Goal: Task Accomplishment & Management: Complete application form

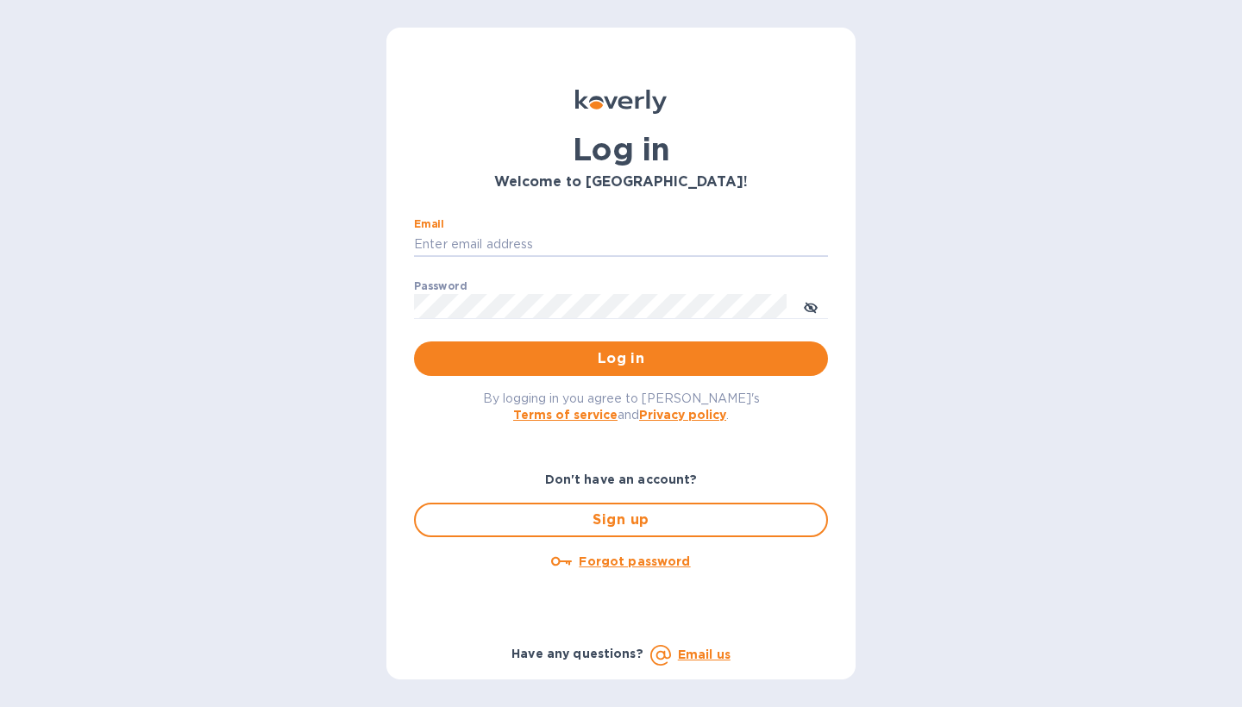
type input "[PERSON_NAME][EMAIL_ADDRESS][DOMAIN_NAME]"
click at [621, 358] on button "Log in" at bounding box center [621, 359] width 414 height 34
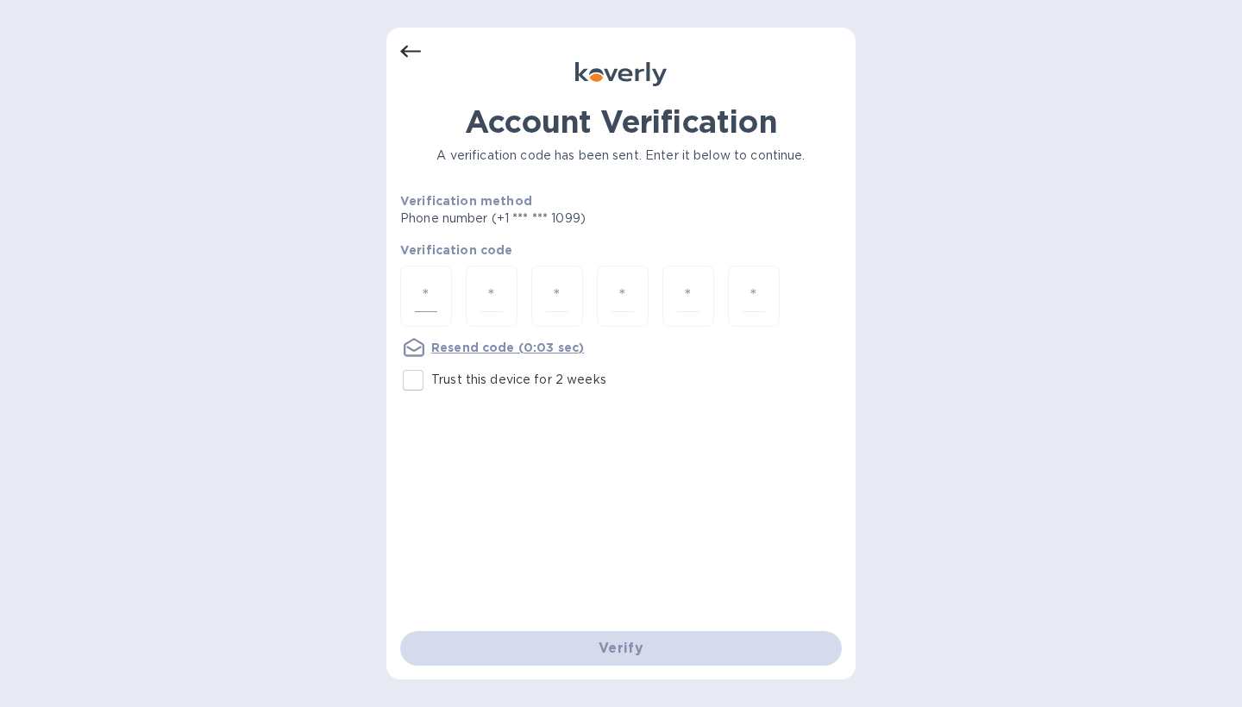
click at [442, 286] on div at bounding box center [426, 296] width 52 height 61
type input "8"
type input "4"
type input "1"
type input "2"
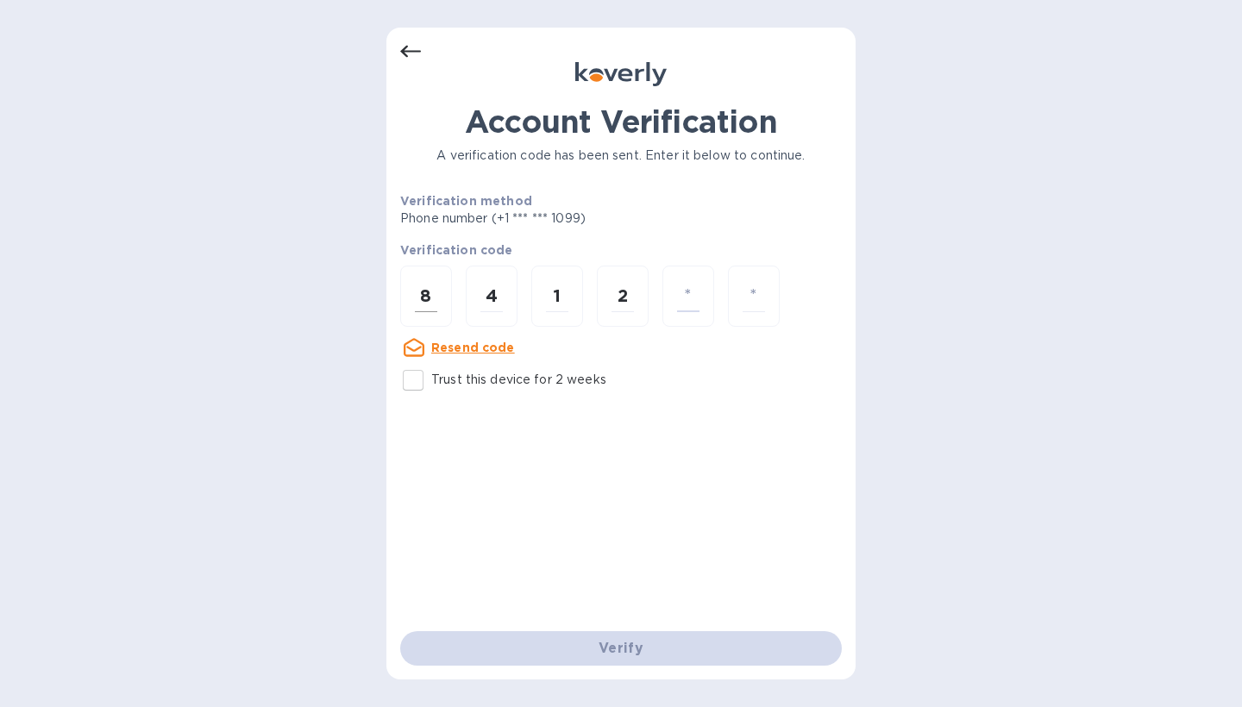
type input "4"
type input "0"
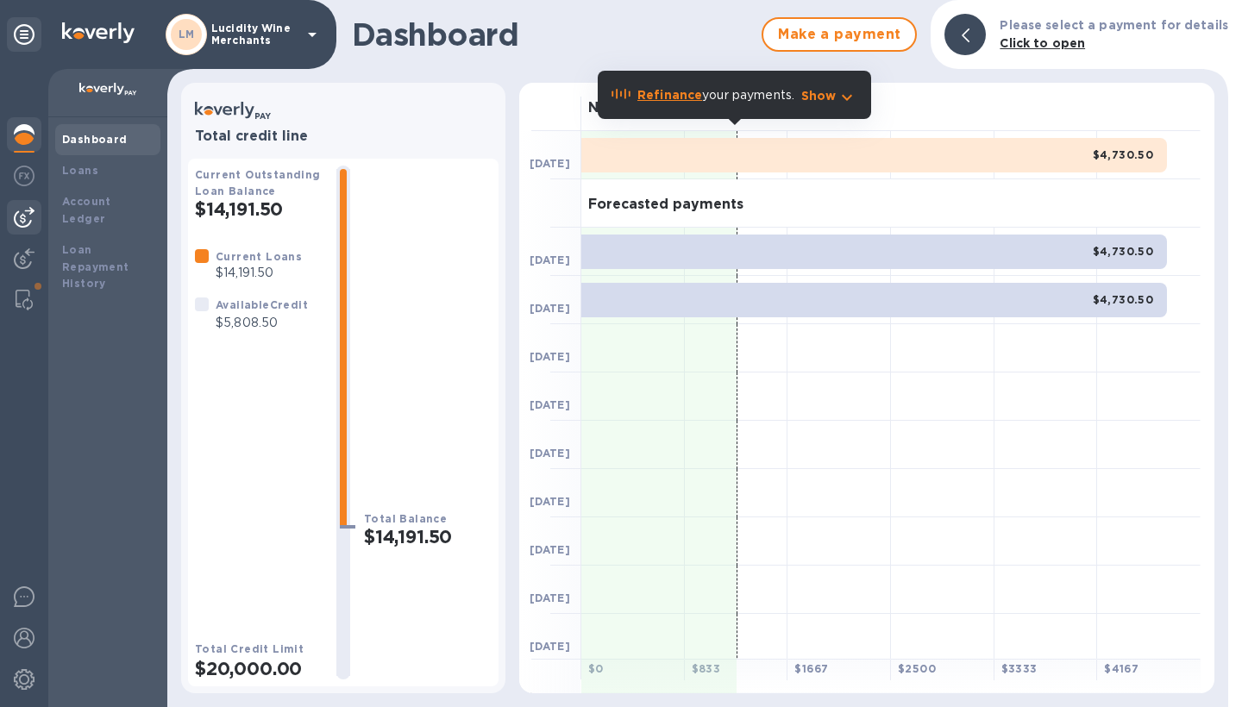
click at [27, 219] on img at bounding box center [24, 217] width 21 height 21
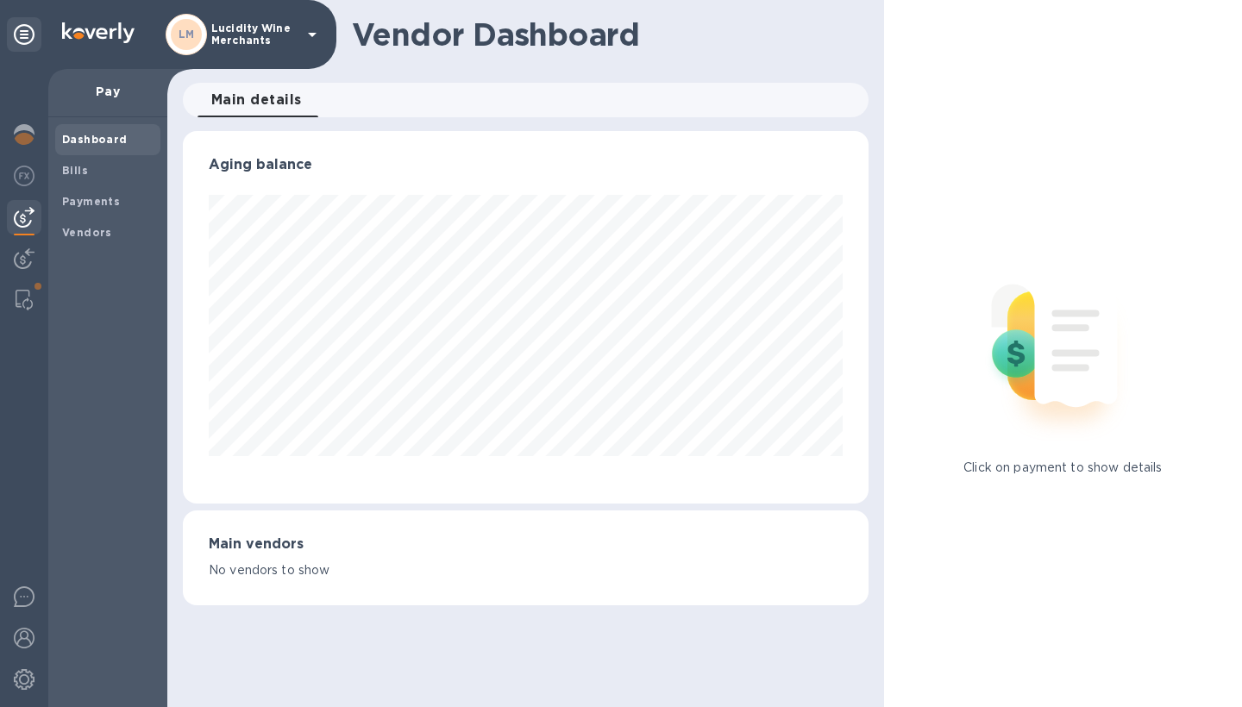
scroll to position [373, 685]
click at [96, 226] on b "Vendors" at bounding box center [87, 232] width 50 height 13
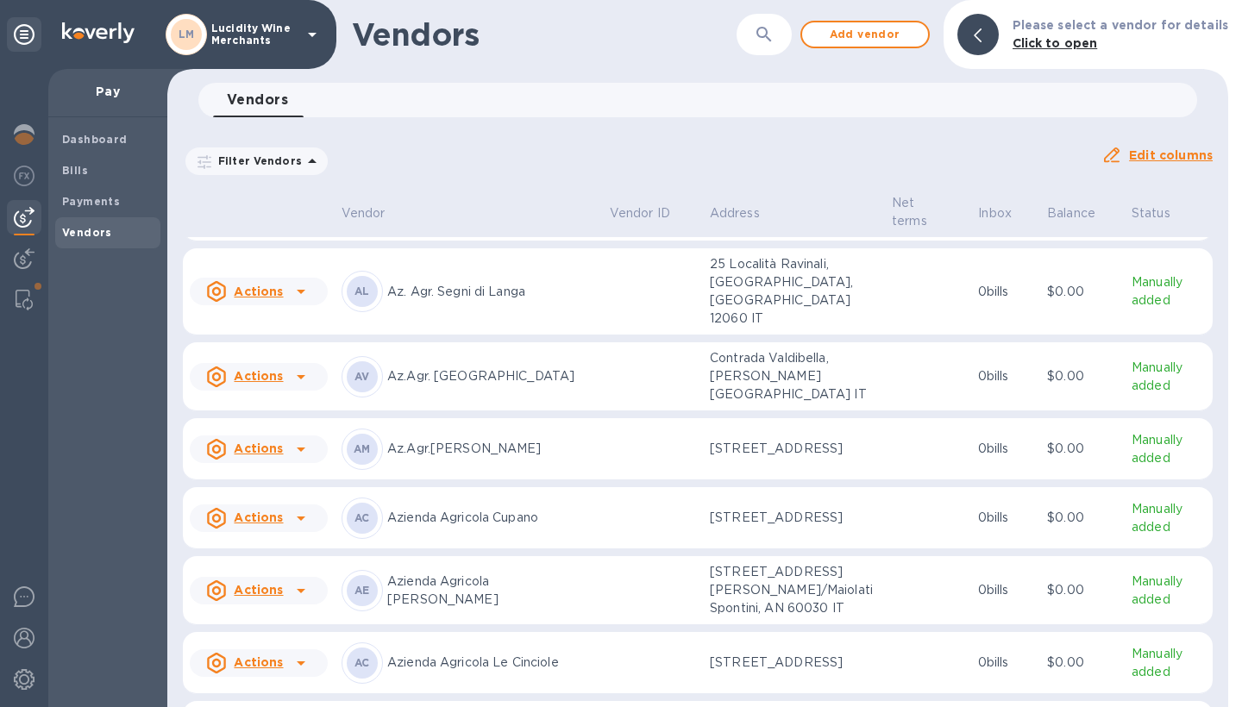
scroll to position [59, 0]
click at [304, 366] on icon at bounding box center [301, 376] width 21 height 21
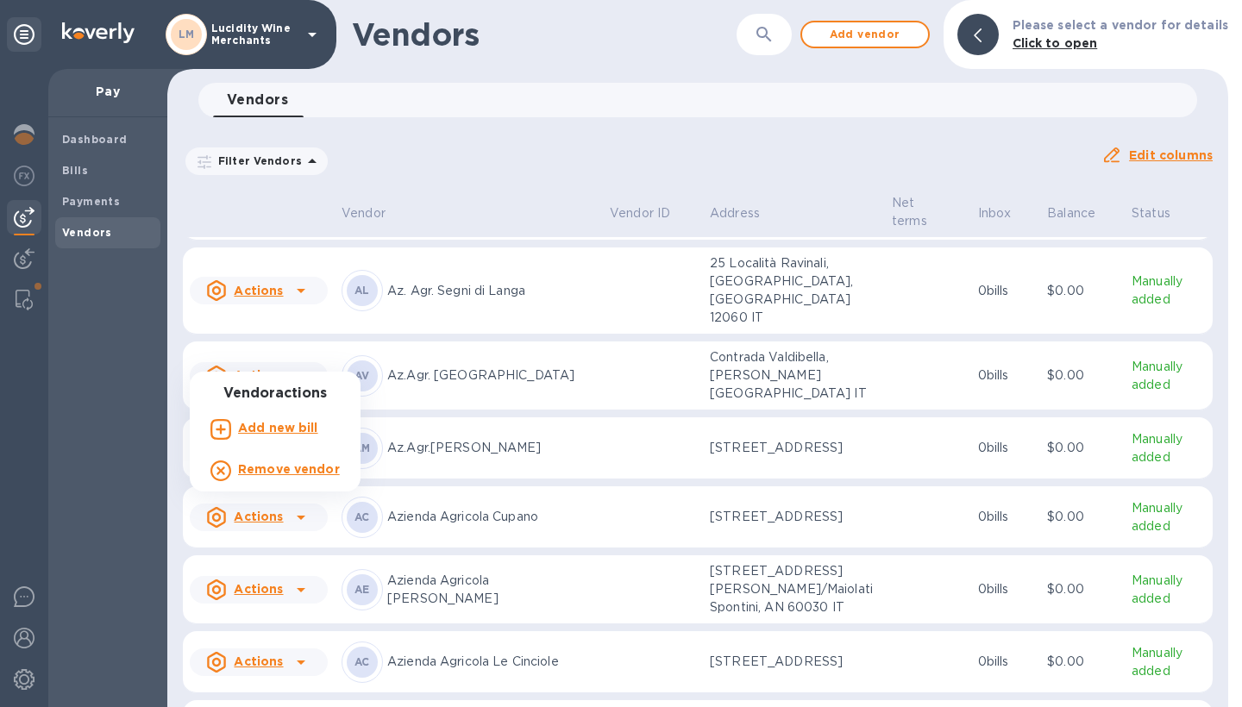
click at [288, 431] on b "Add new bill" at bounding box center [278, 428] width 80 height 14
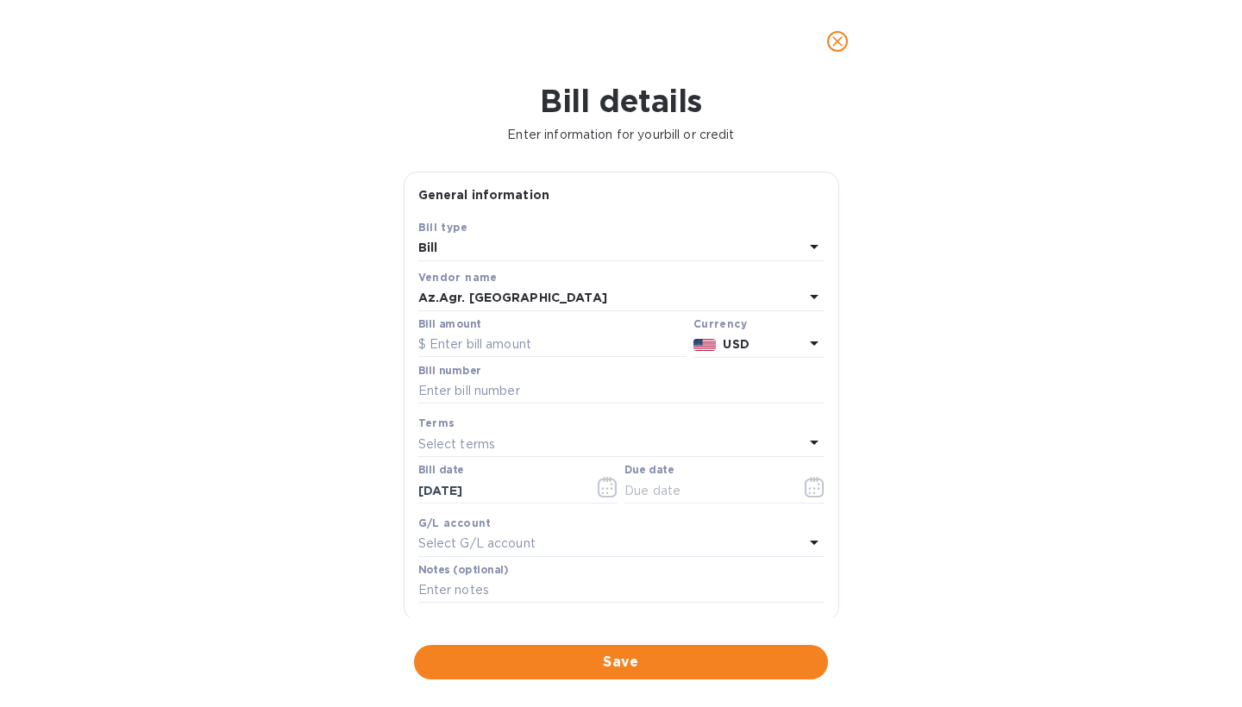
click at [778, 340] on p "USD" at bounding box center [763, 344] width 80 height 18
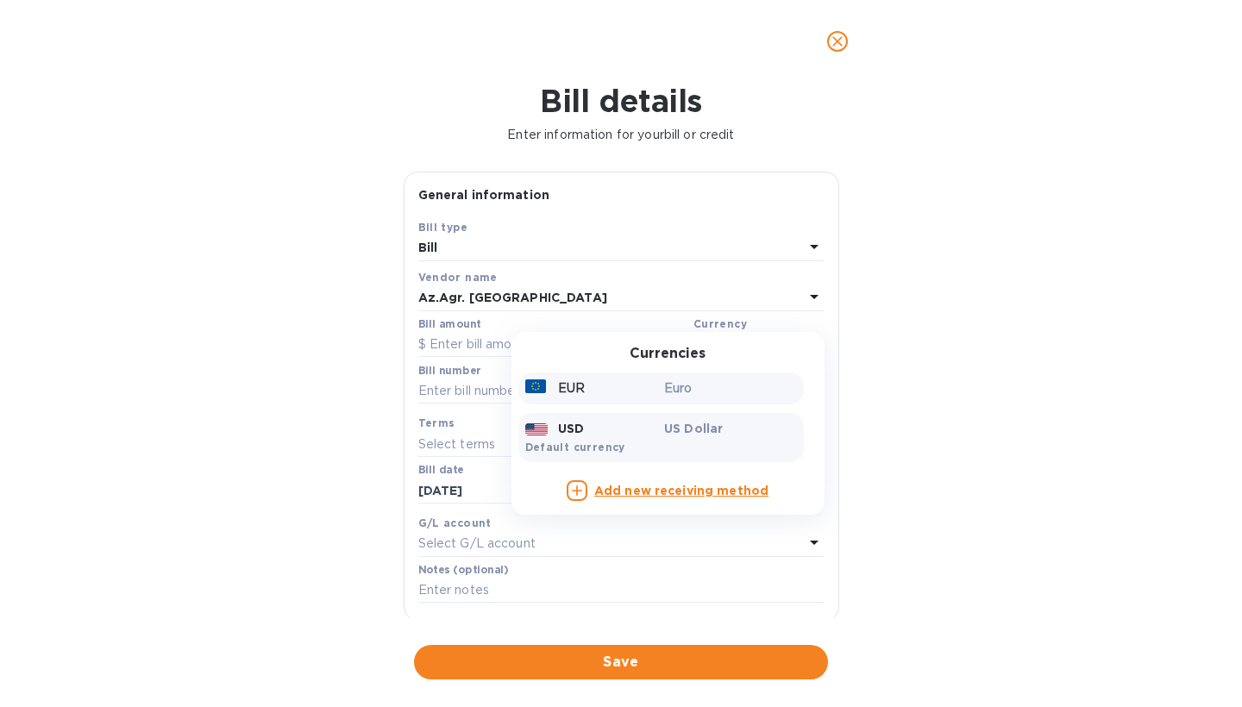
click at [729, 386] on p "Euro" at bounding box center [730, 388] width 133 height 18
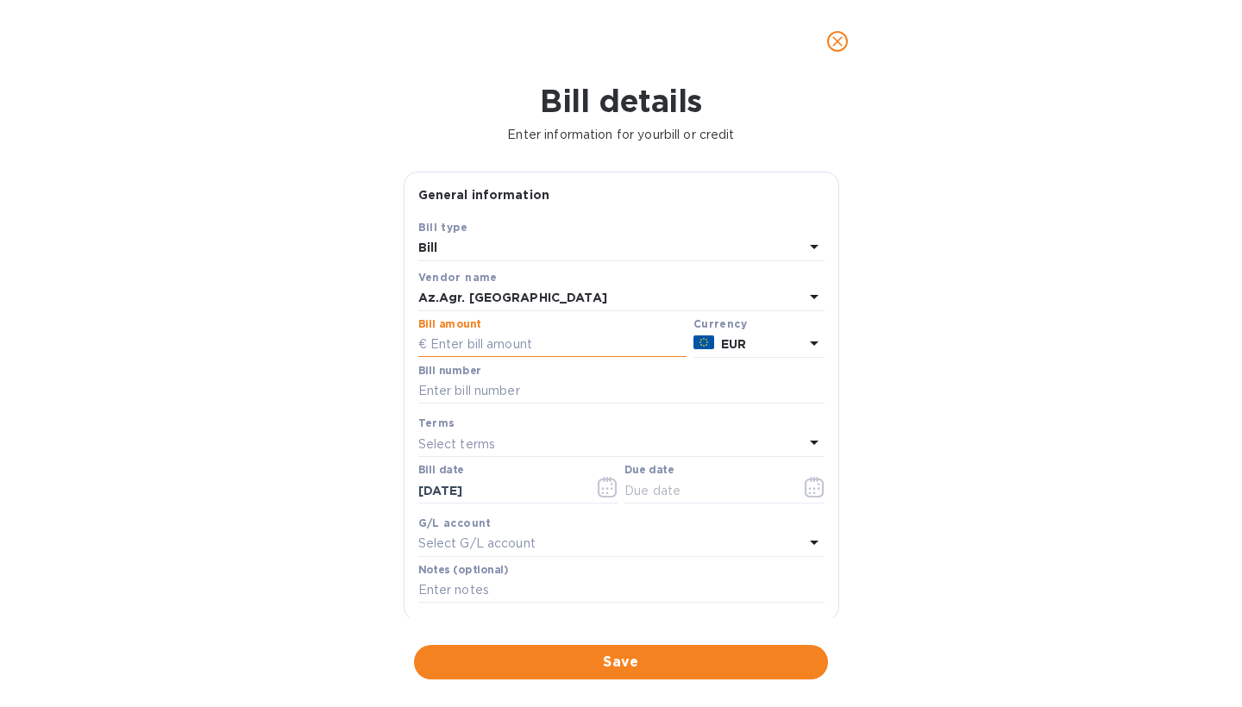
click at [523, 344] on input "text" at bounding box center [552, 345] width 268 height 26
type input "4,178.40"
click at [484, 390] on input "text" at bounding box center [621, 392] width 406 height 26
type input "162"
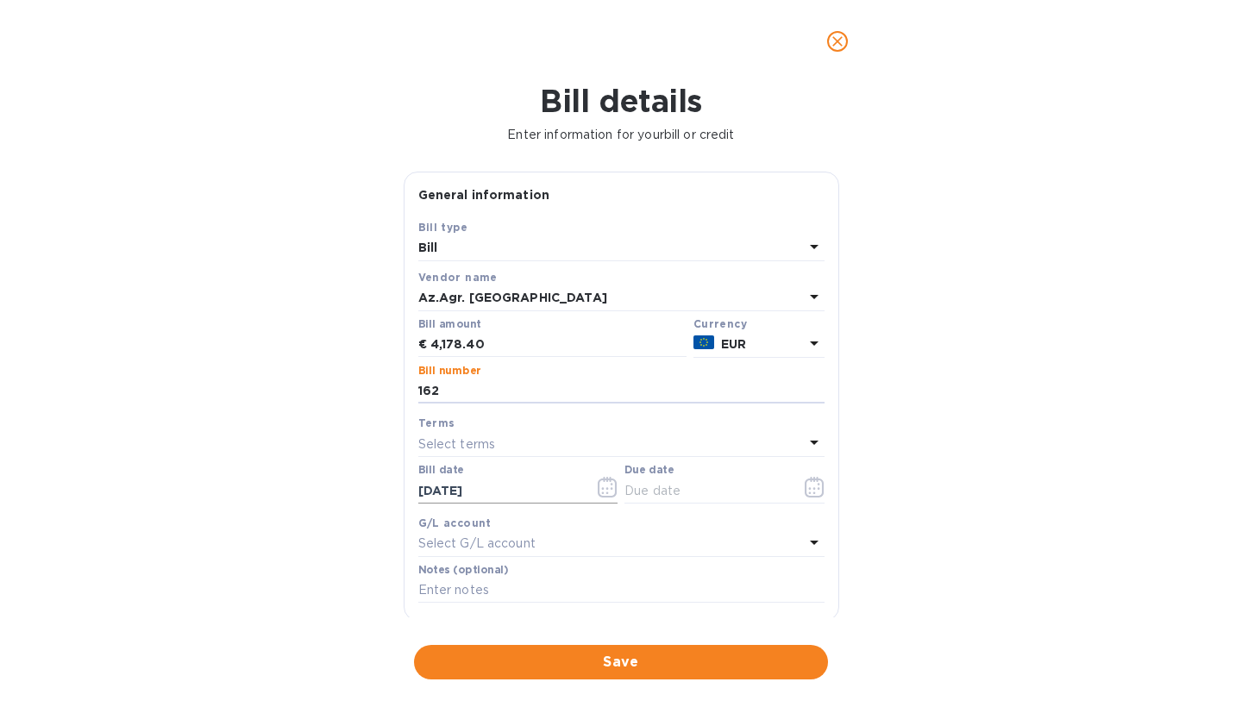
click at [612, 485] on icon "button" at bounding box center [607, 487] width 19 height 21
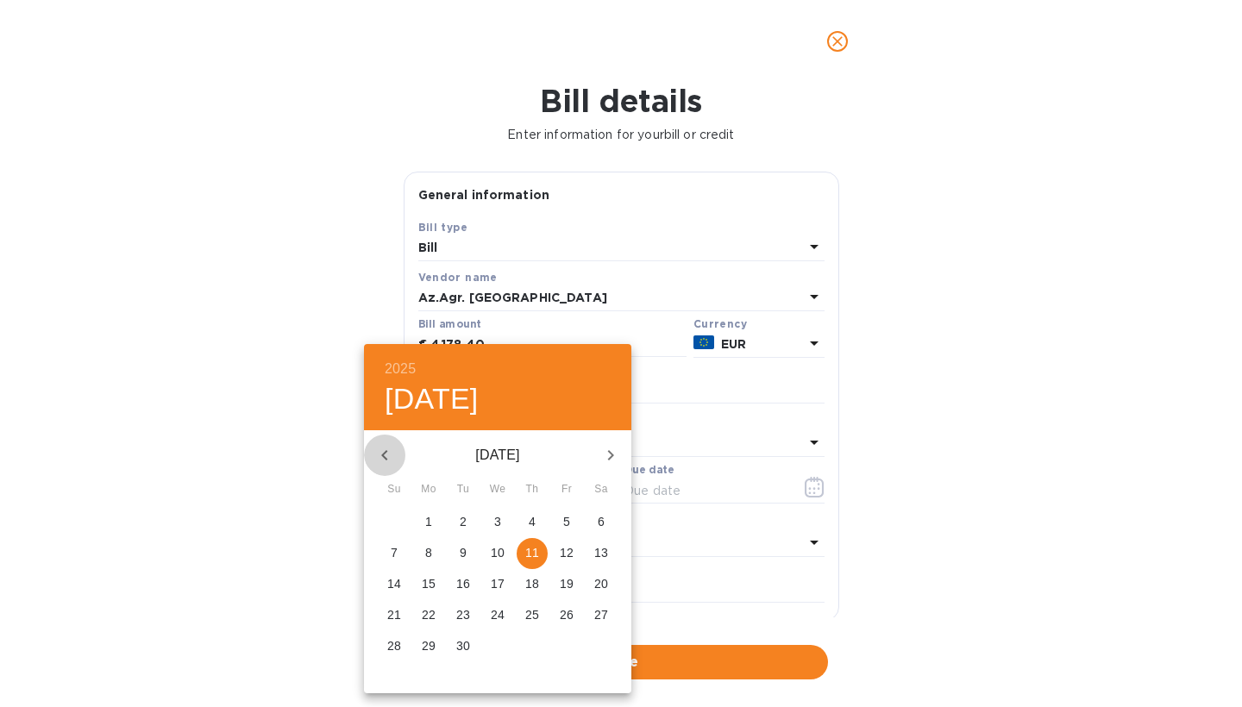
click at [379, 454] on icon "button" at bounding box center [384, 455] width 21 height 21
click at [429, 617] on p "19" at bounding box center [429, 614] width 14 height 17
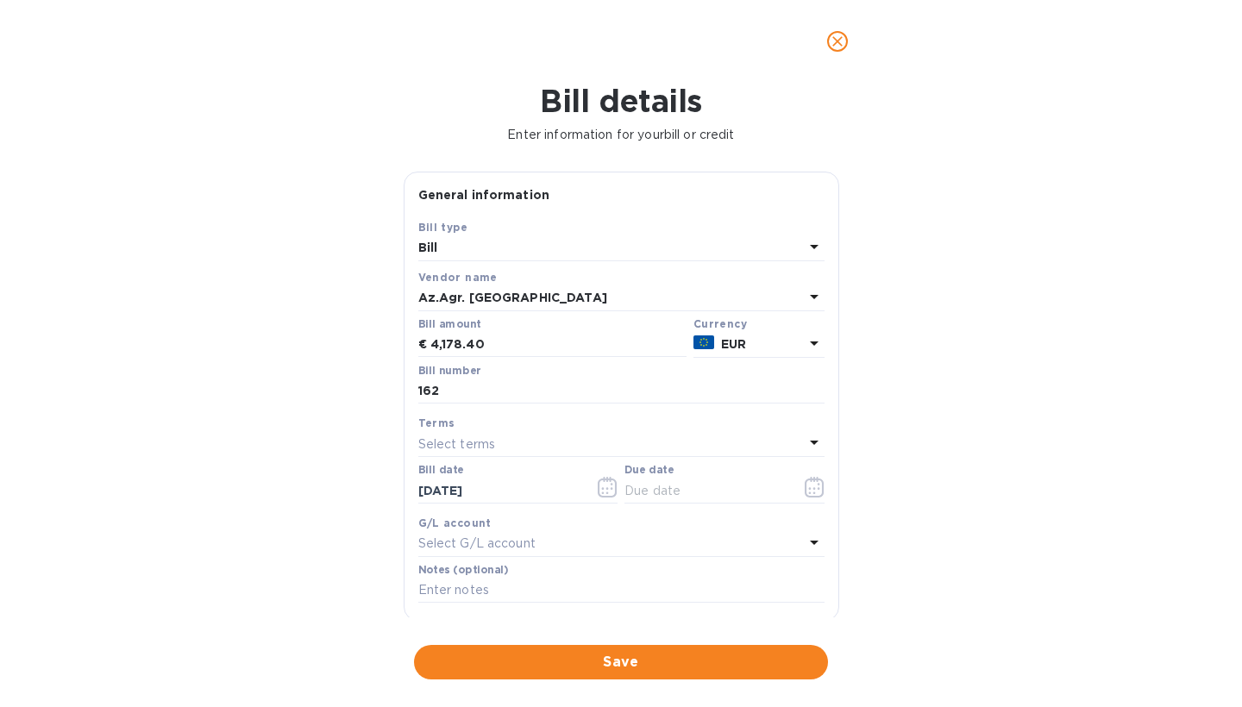
type input "[DATE]"
click at [807, 481] on icon "button" at bounding box center [815, 487] width 20 height 21
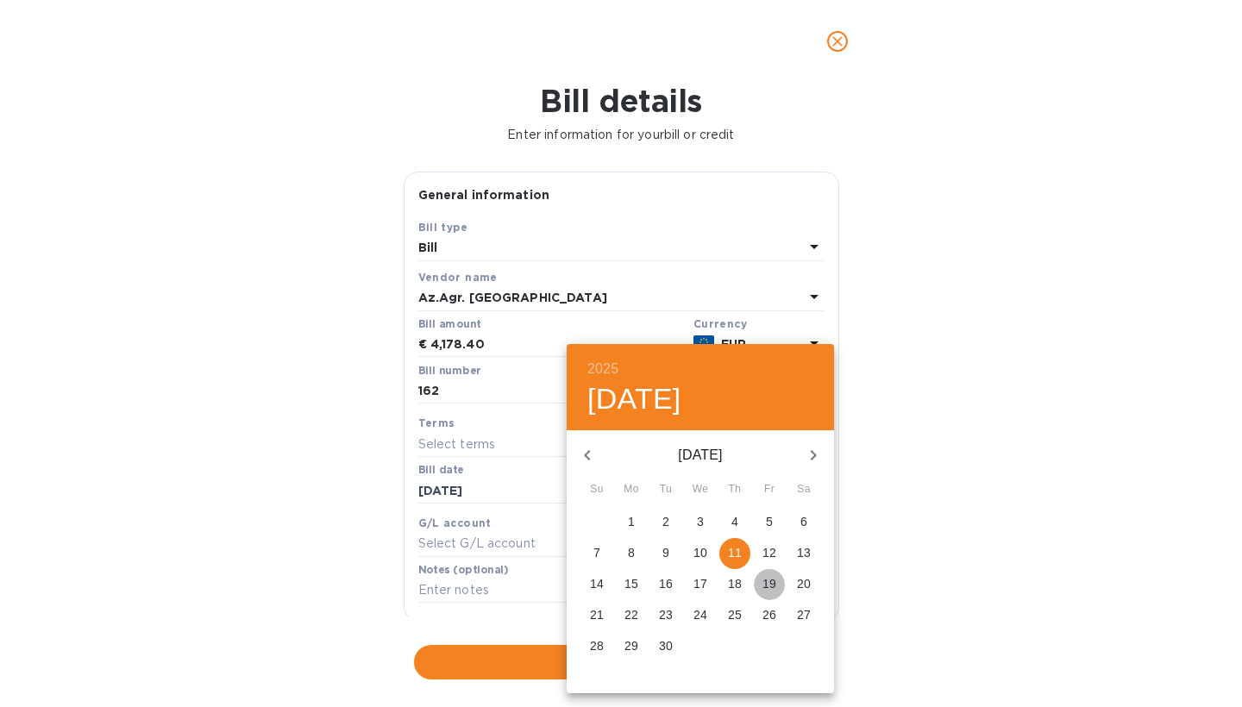
click at [769, 591] on p "19" at bounding box center [769, 583] width 14 height 17
type input "[DATE]"
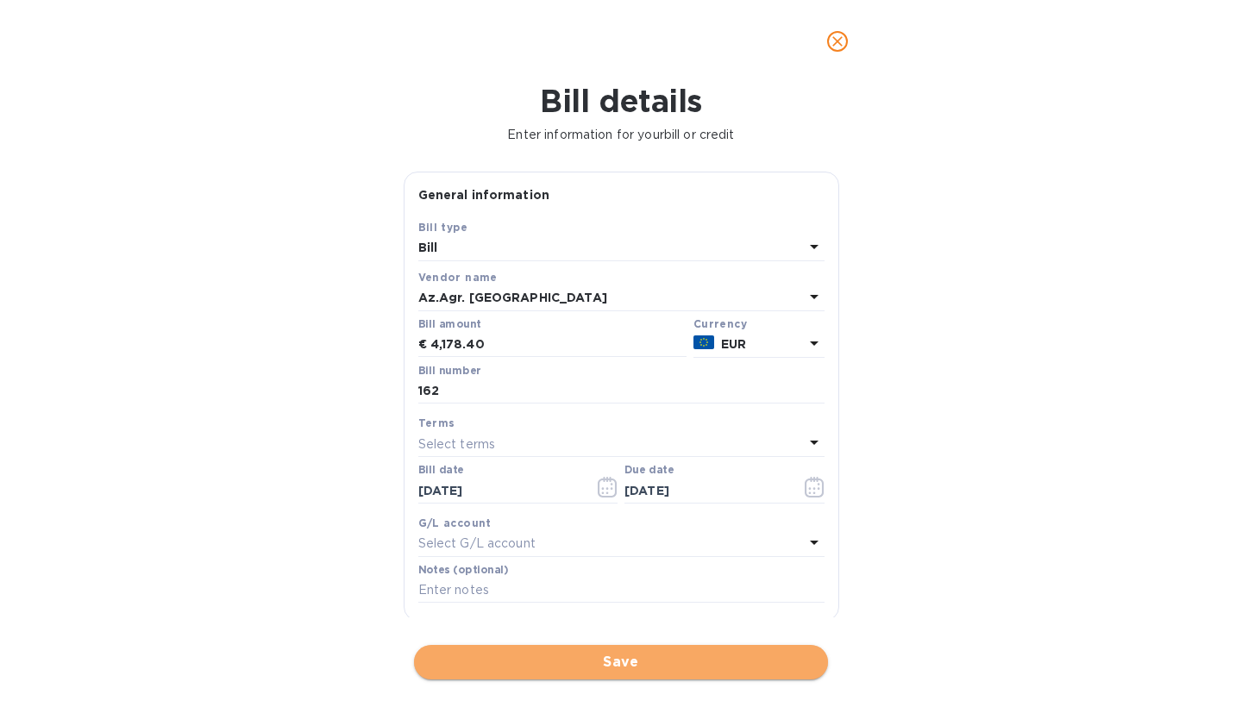
click at [641, 652] on span "Save" at bounding box center [621, 662] width 386 height 21
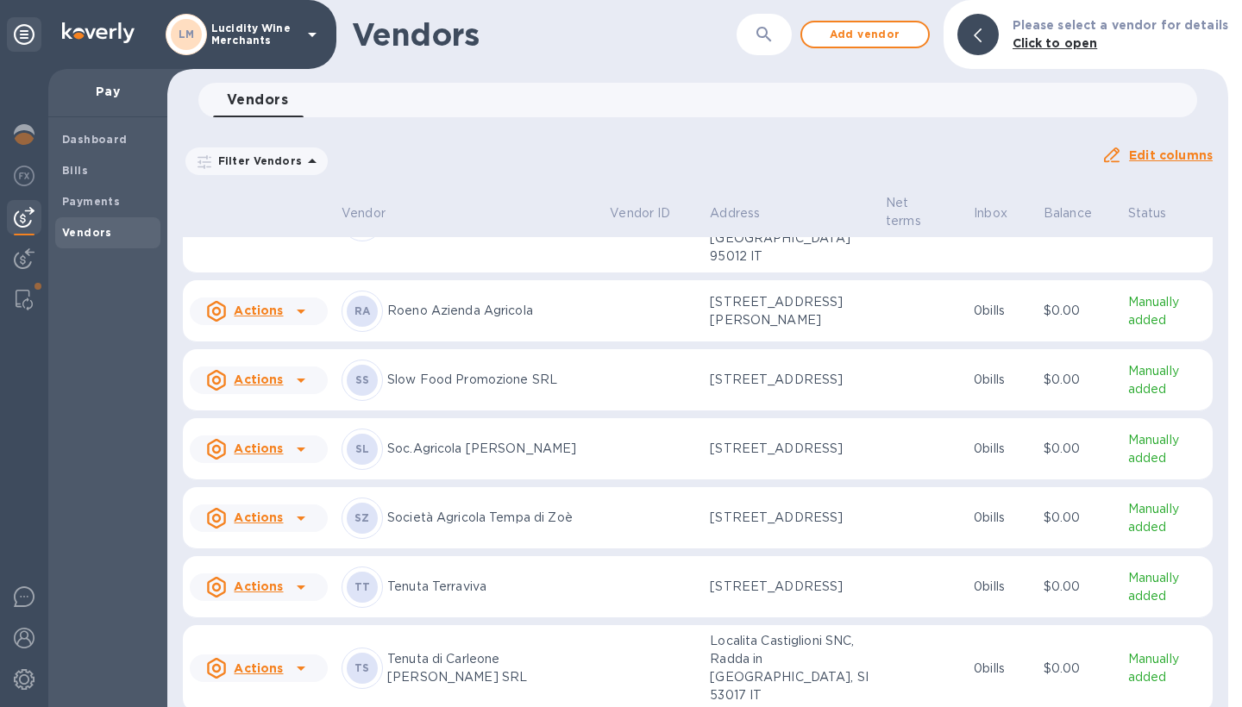
scroll to position [2275, 0]
click at [304, 526] on icon at bounding box center [301, 517] width 21 height 21
click at [284, 591] on b "Add new bill" at bounding box center [278, 595] width 80 height 14
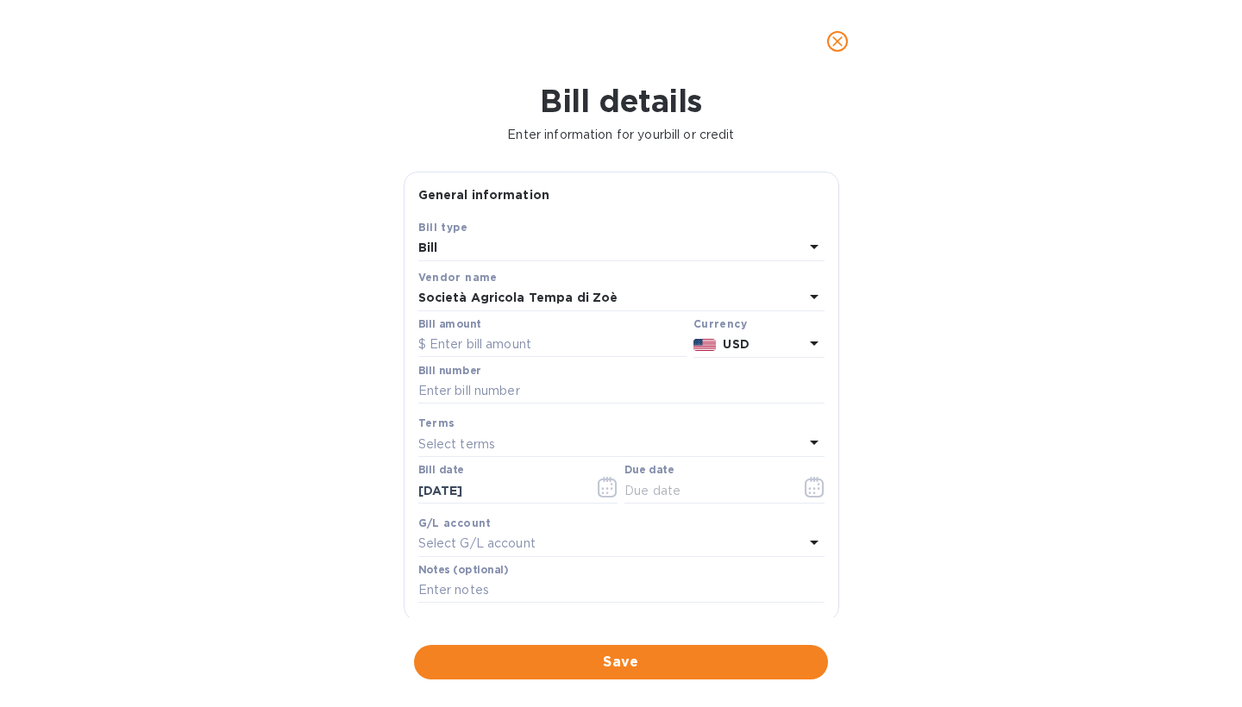
click at [756, 342] on p "USD" at bounding box center [763, 344] width 80 height 18
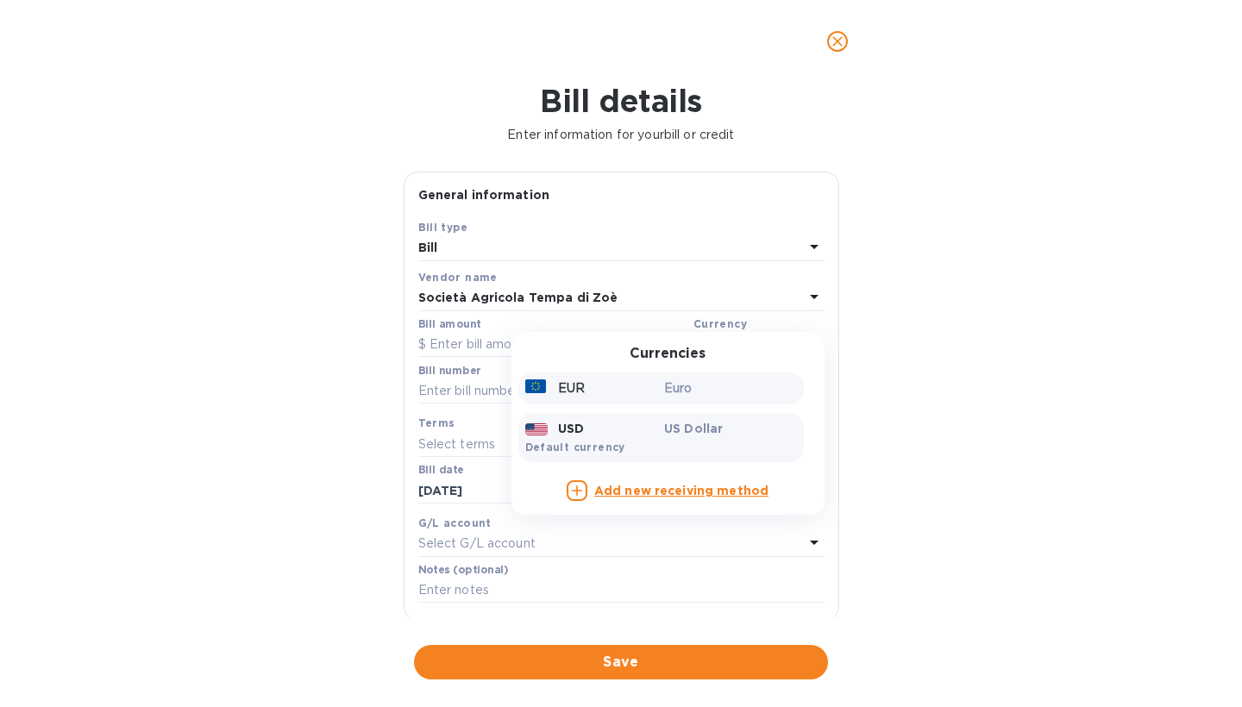
click at [738, 385] on p "Euro" at bounding box center [730, 388] width 133 height 18
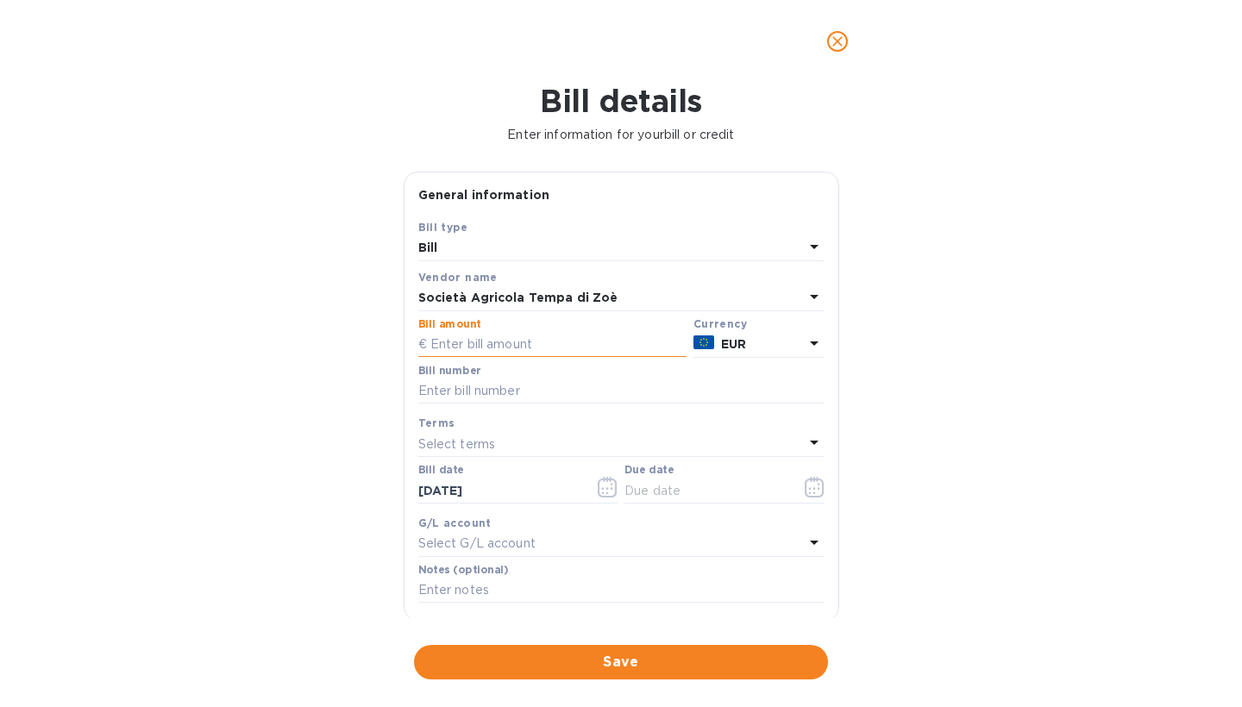
click at [520, 341] on input "text" at bounding box center [552, 345] width 268 height 26
type input "4,442.40"
click at [540, 398] on input "text" at bounding box center [621, 392] width 406 height 26
type input "98"
click at [604, 482] on icon "button" at bounding box center [608, 487] width 20 height 21
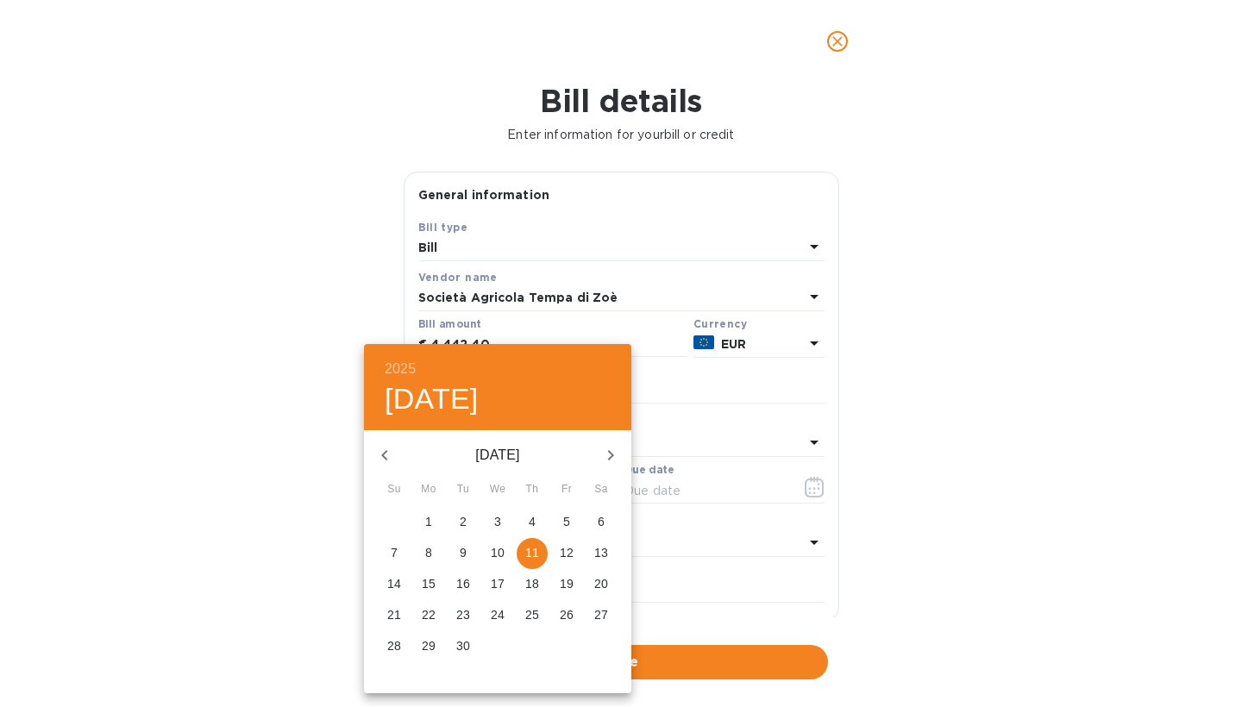
click at [384, 453] on icon "button" at bounding box center [384, 455] width 6 height 10
click at [534, 617] on p "22" at bounding box center [532, 614] width 14 height 17
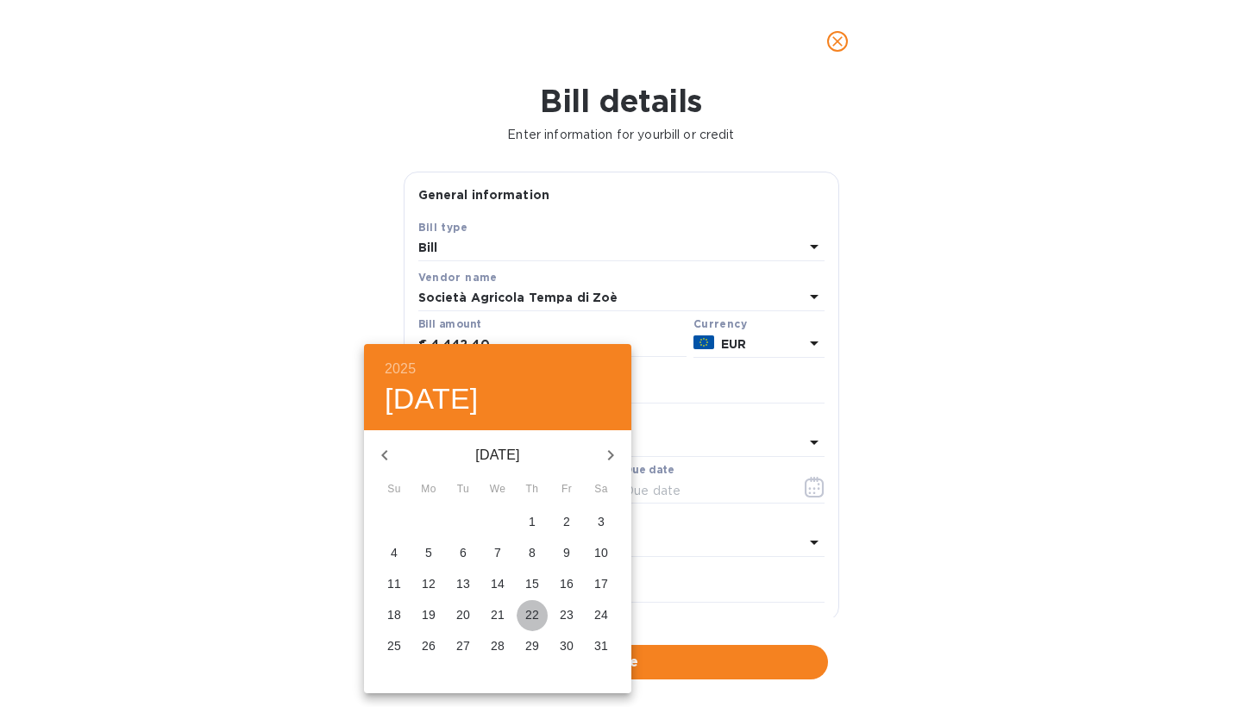
type input "[DATE]"
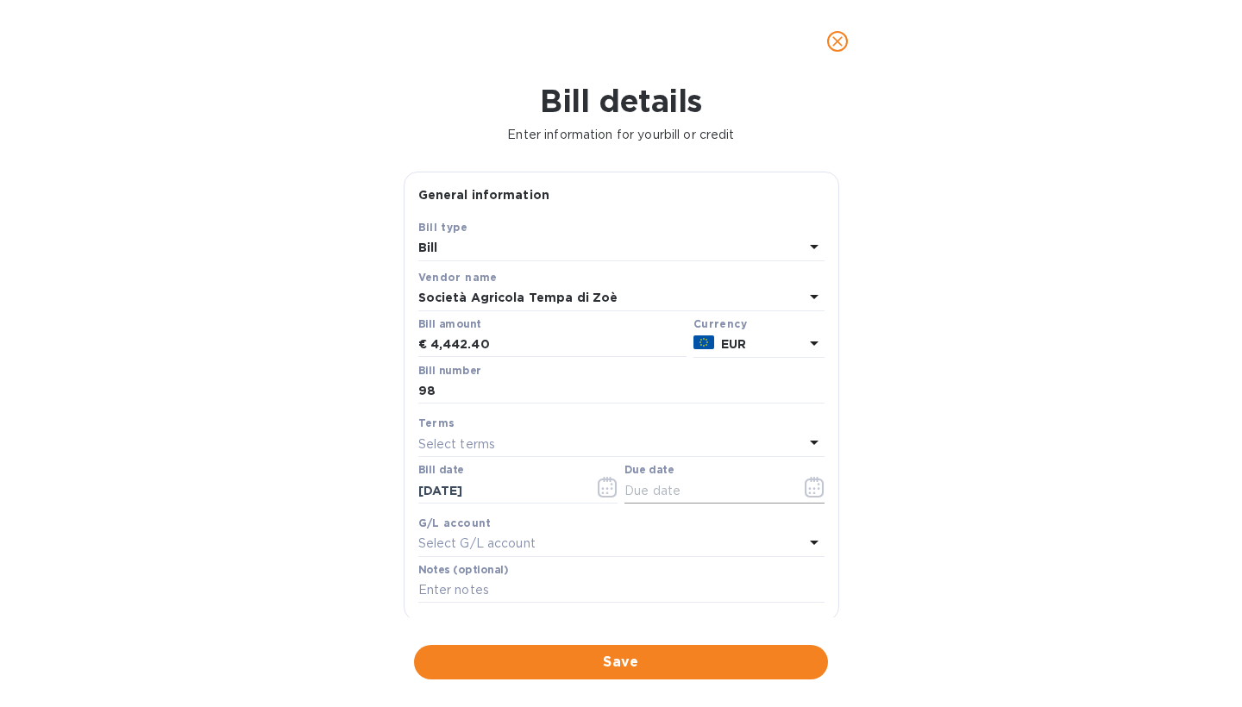
click at [809, 486] on icon "button" at bounding box center [815, 487] width 20 height 21
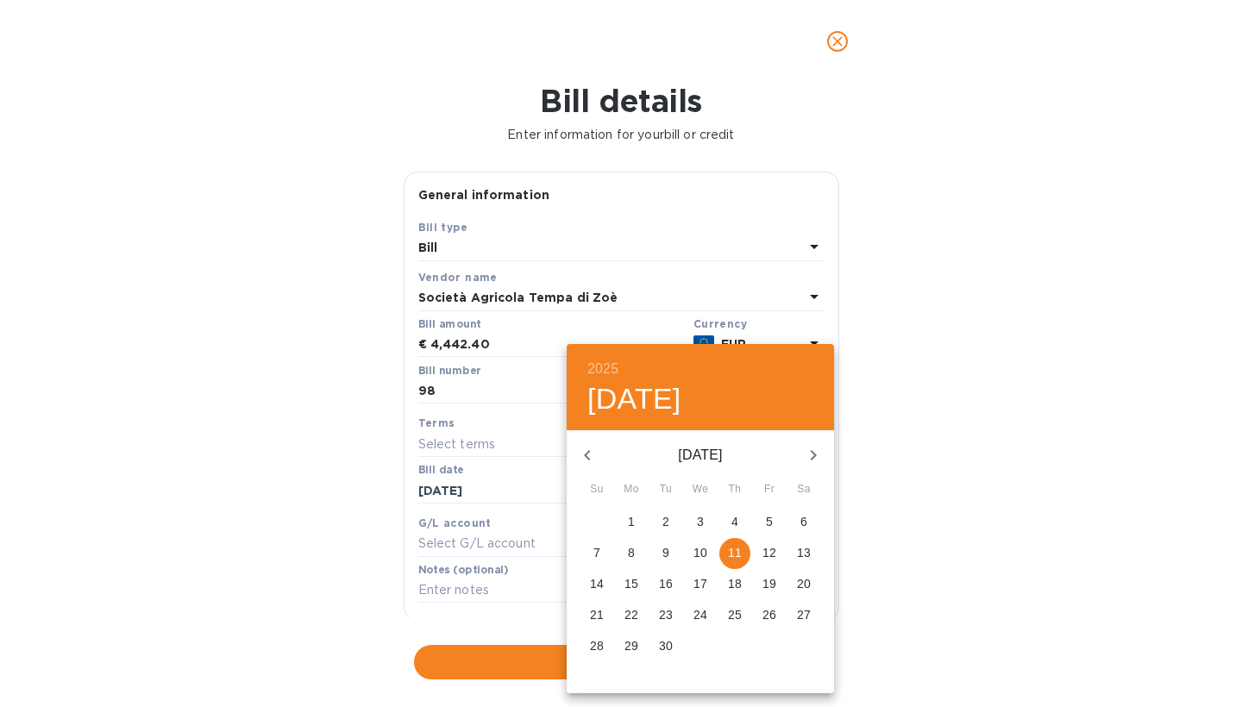
click at [634, 584] on p "15" at bounding box center [631, 583] width 14 height 17
type input "[DATE]"
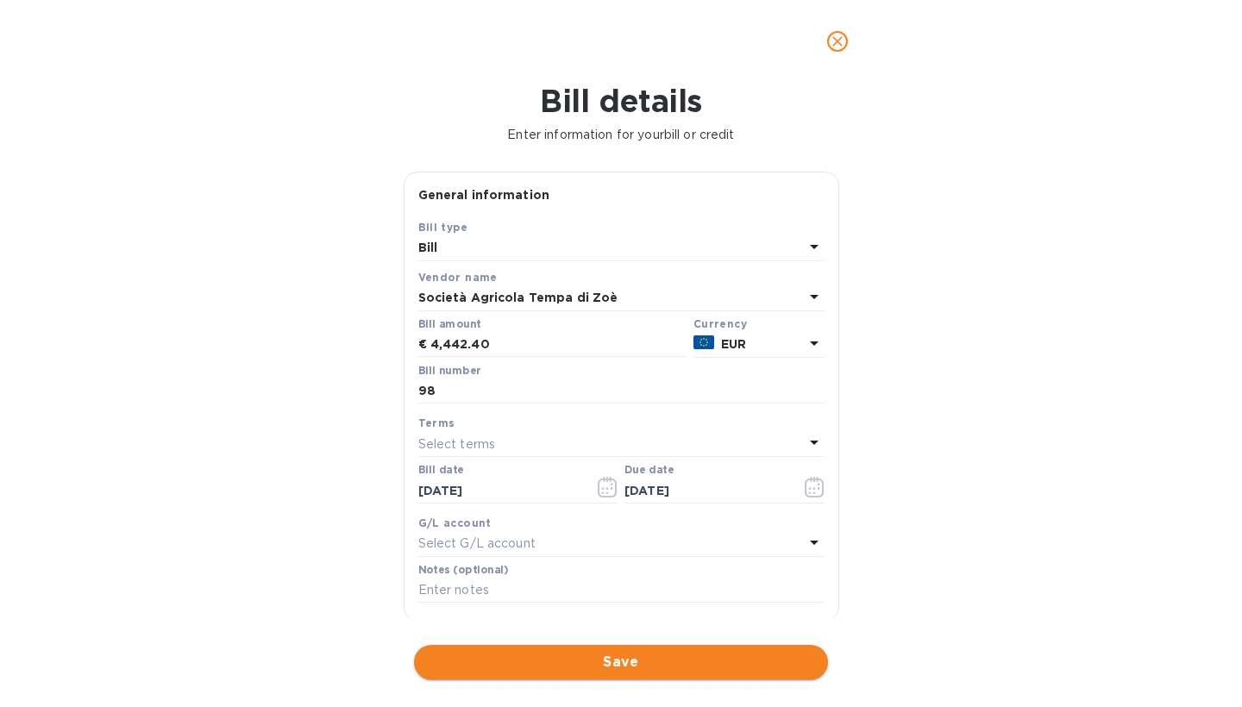
click at [617, 652] on span "Save" at bounding box center [621, 662] width 386 height 21
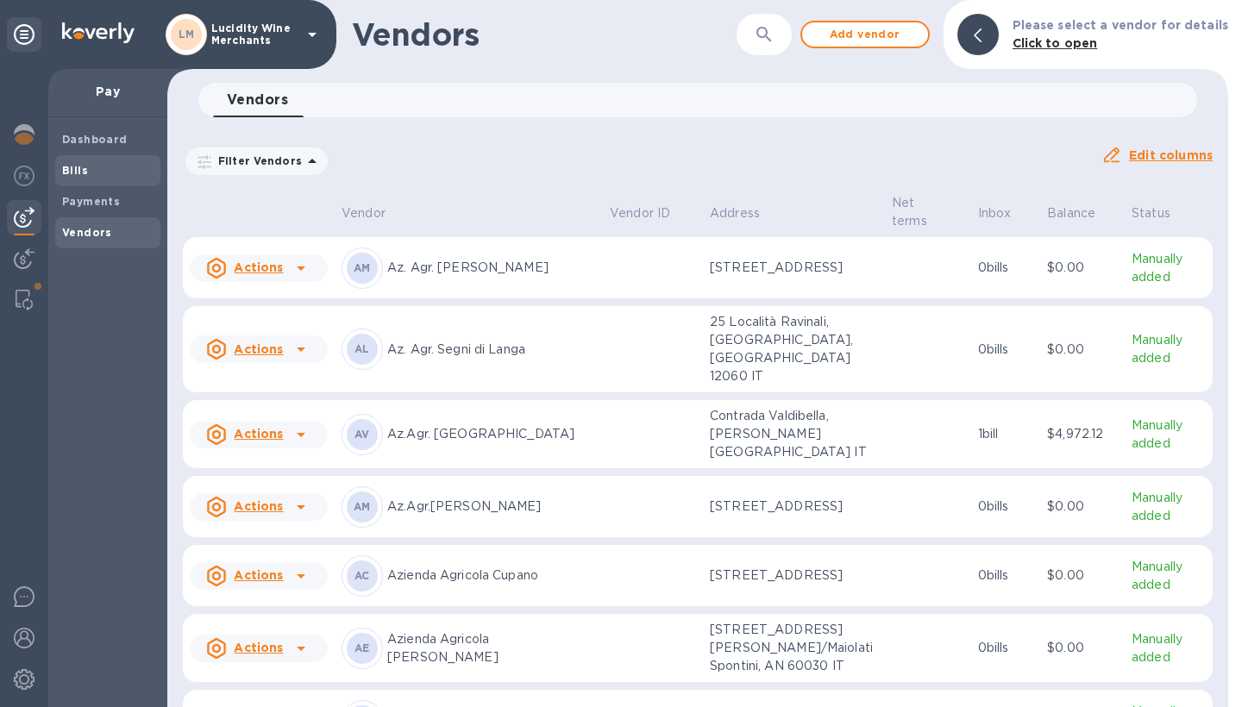
click at [82, 168] on b "Bills" at bounding box center [75, 170] width 26 height 13
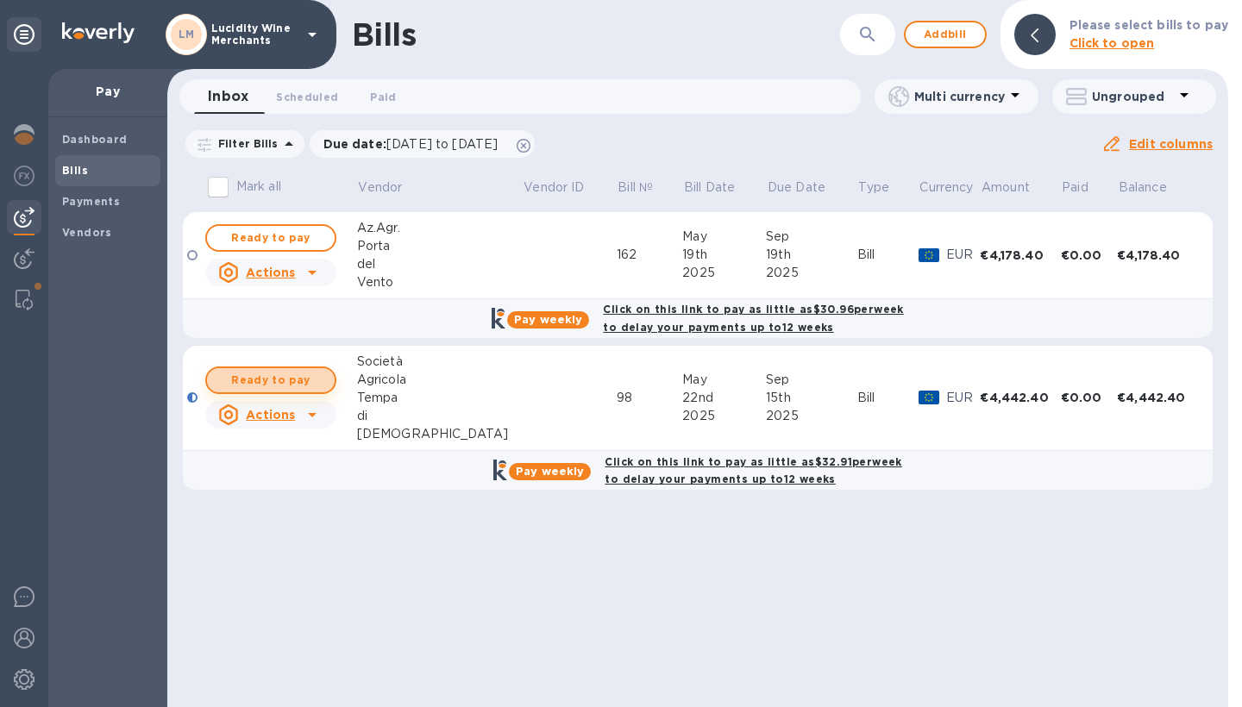
click at [266, 381] on span "Ready to pay" at bounding box center [271, 380] width 100 height 21
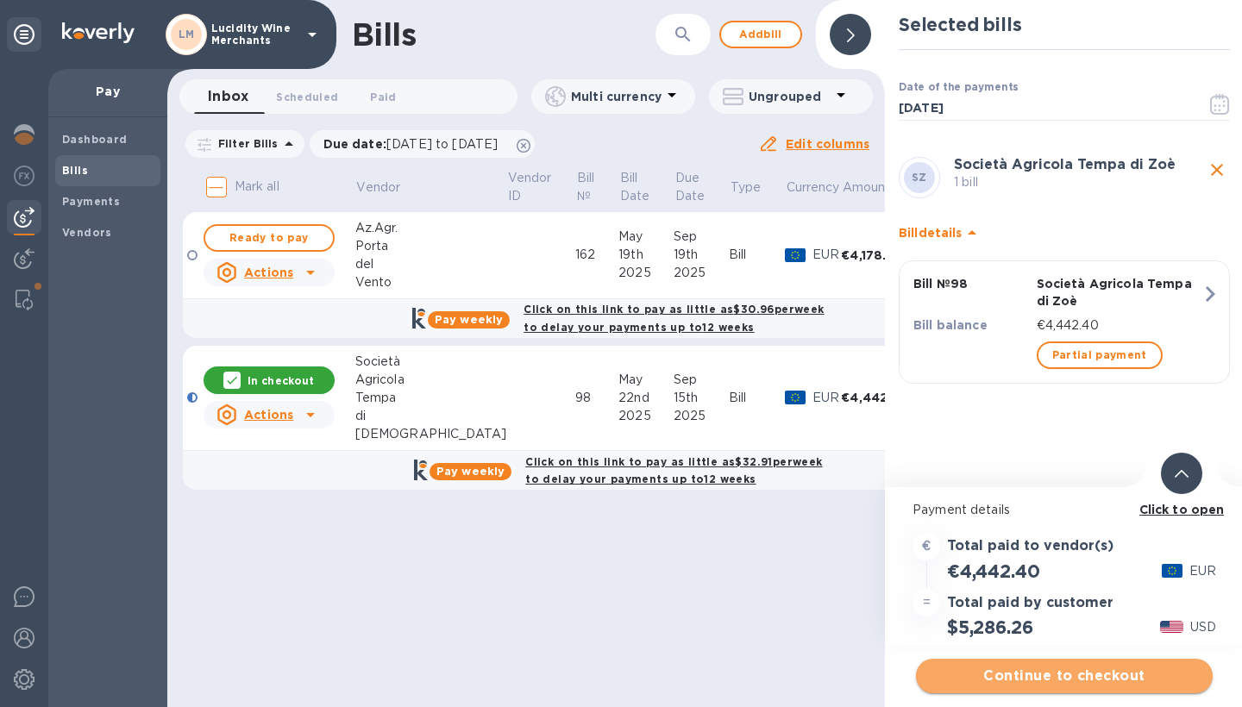
click at [1088, 675] on span "Continue to checkout" at bounding box center [1064, 676] width 269 height 21
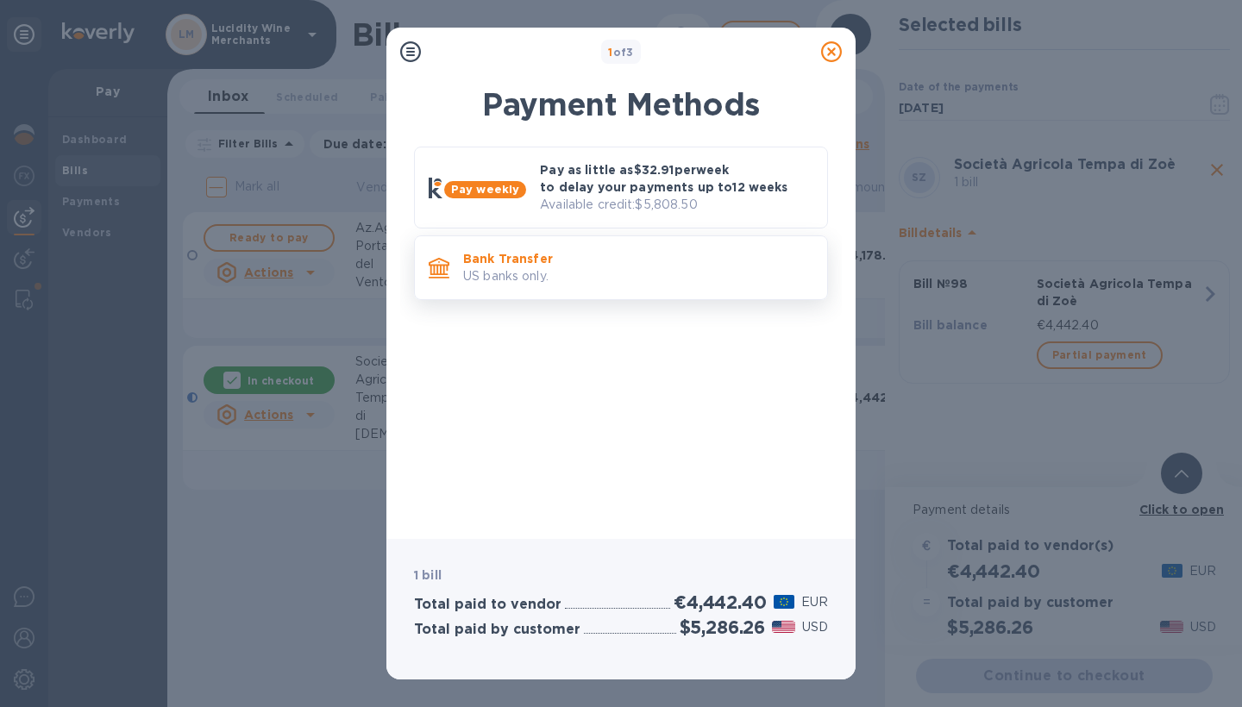
click at [599, 273] on p "US banks only." at bounding box center [638, 276] width 350 height 18
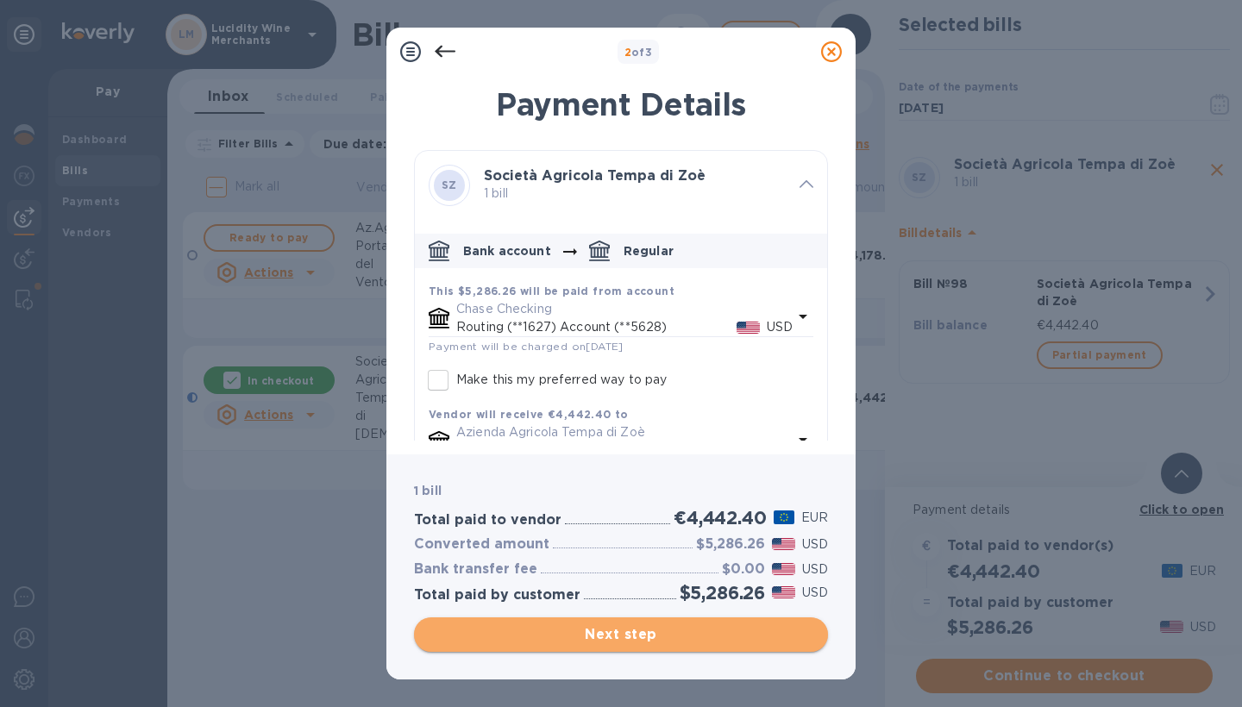
click at [646, 637] on span "Next step" at bounding box center [621, 634] width 386 height 21
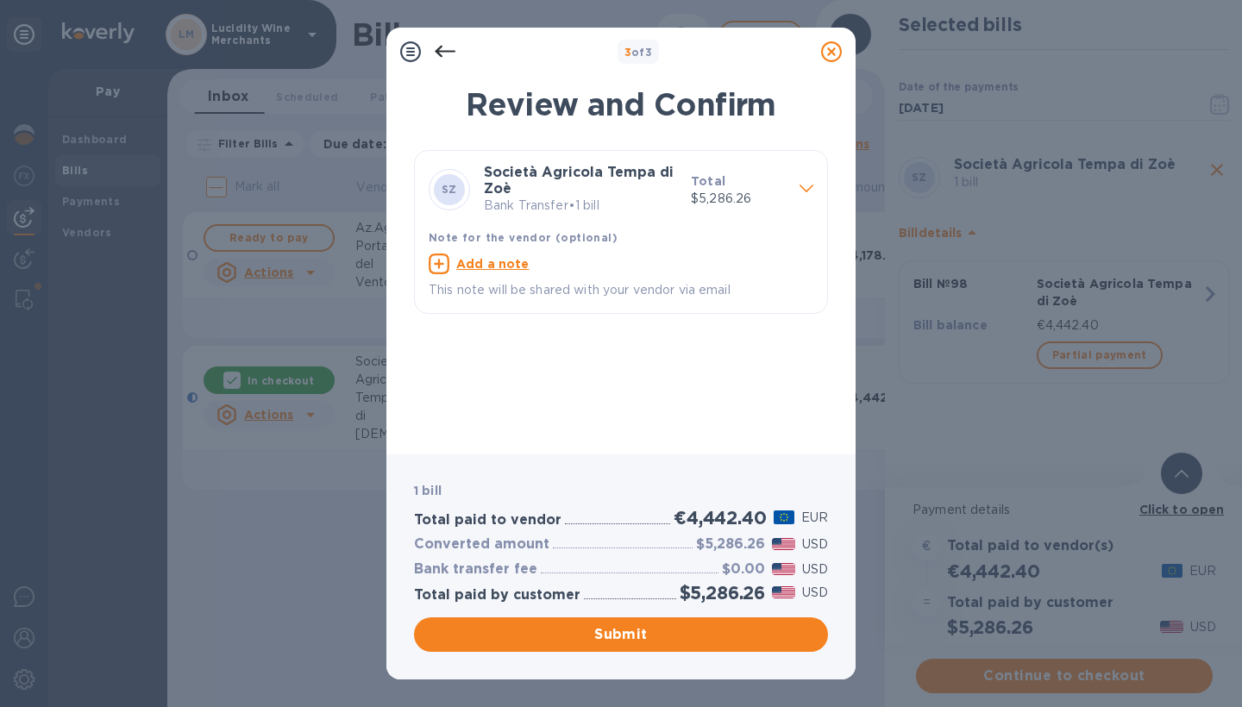
click at [511, 265] on u "Add a note" at bounding box center [492, 264] width 73 height 14
click at [487, 263] on textarea at bounding box center [607, 266] width 357 height 14
type textarea "Saldo Vs fattura n.98"
click at [628, 638] on span "Submit" at bounding box center [621, 634] width 386 height 21
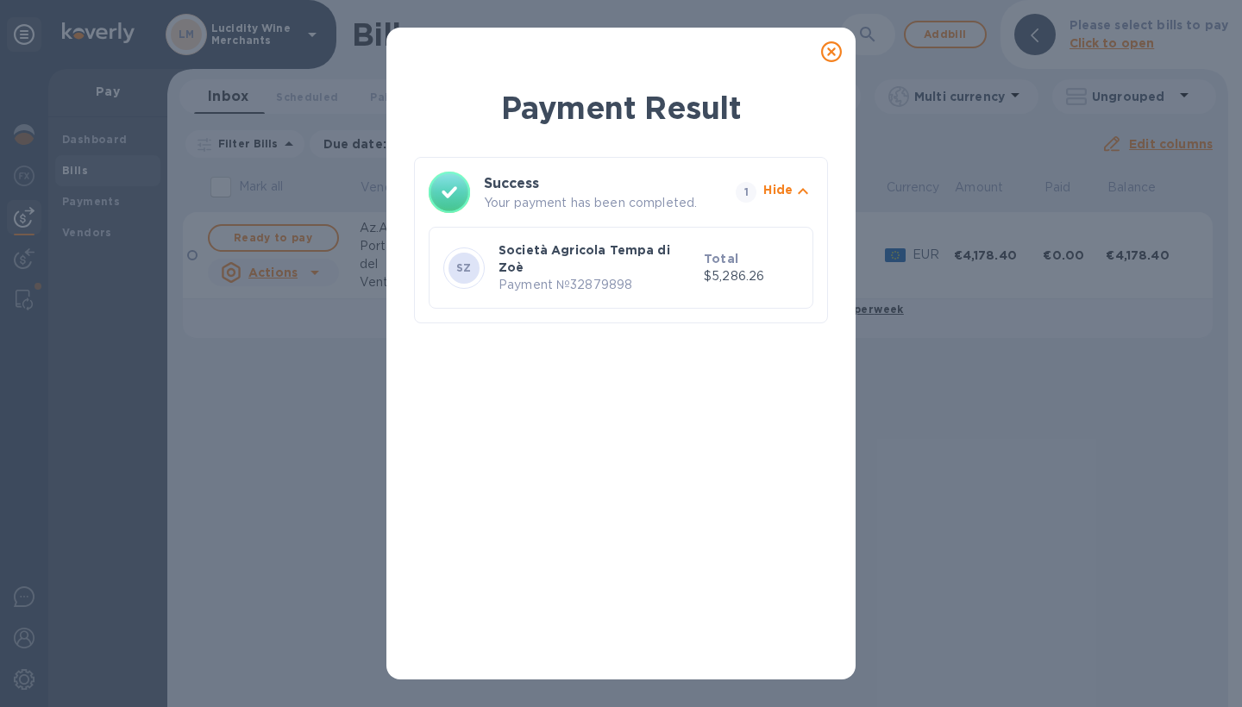
click at [837, 54] on icon at bounding box center [831, 51] width 21 height 21
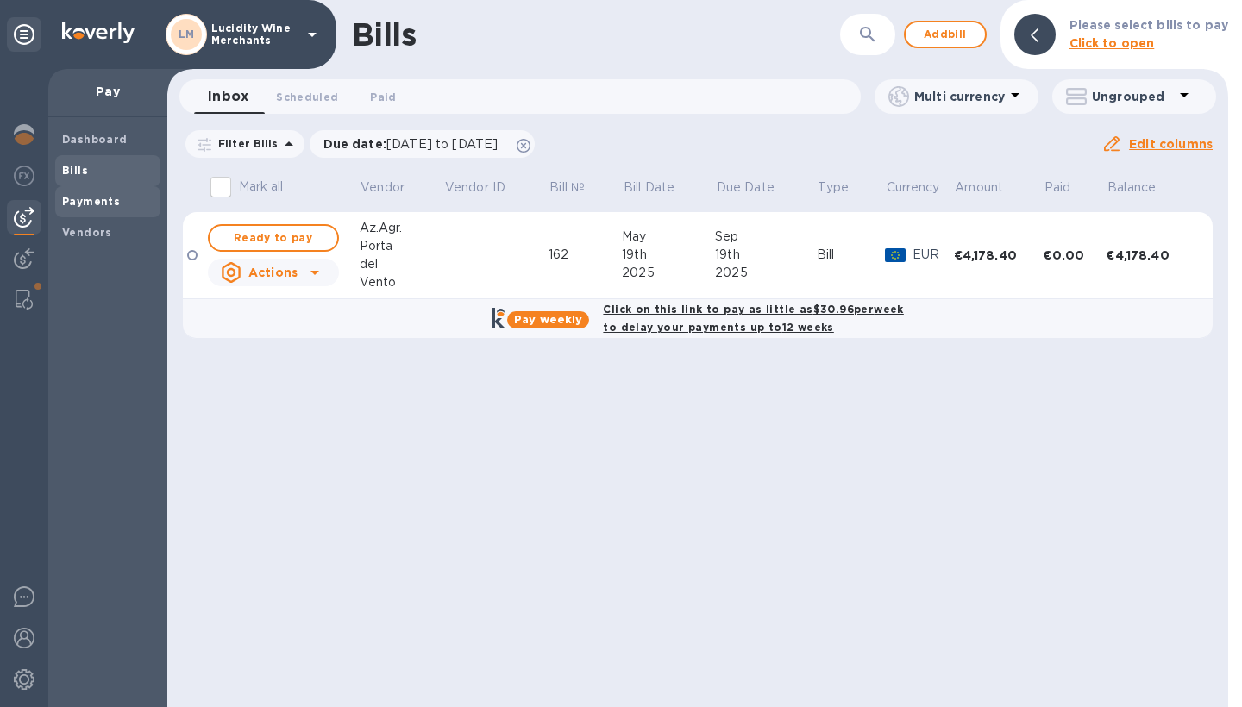
click at [99, 199] on b "Payments" at bounding box center [91, 201] width 58 height 13
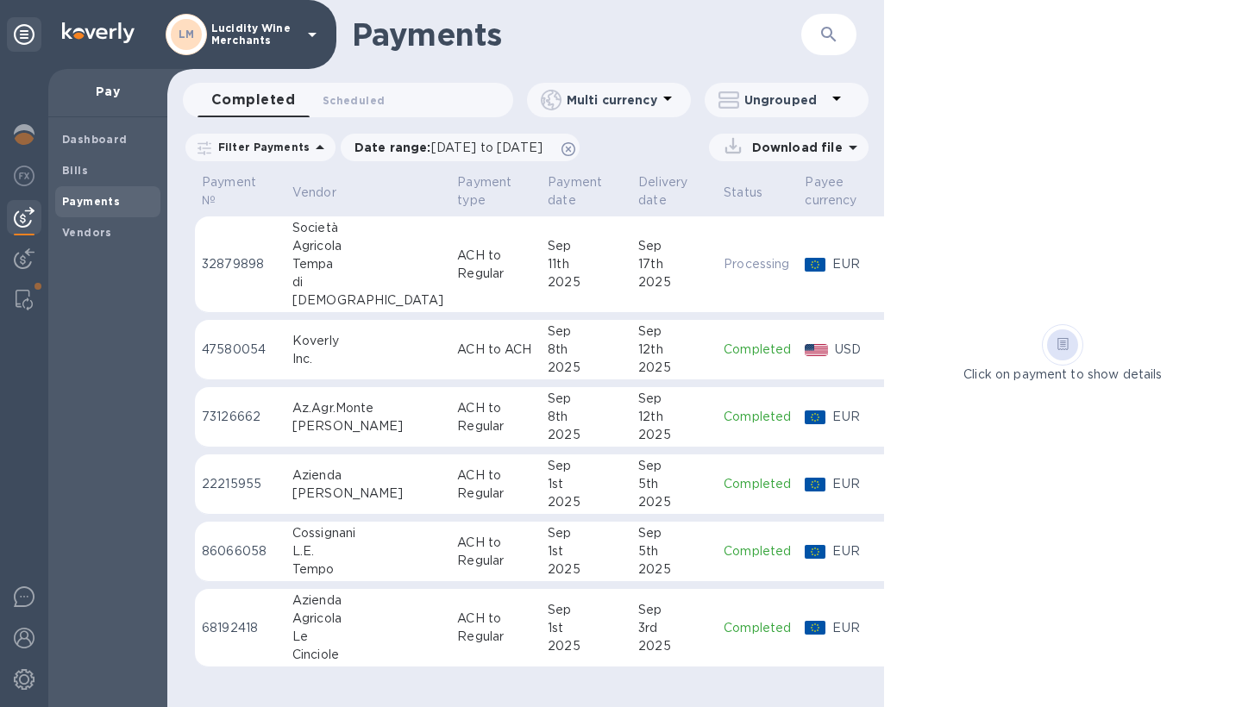
click at [548, 276] on div "2025" at bounding box center [586, 282] width 77 height 18
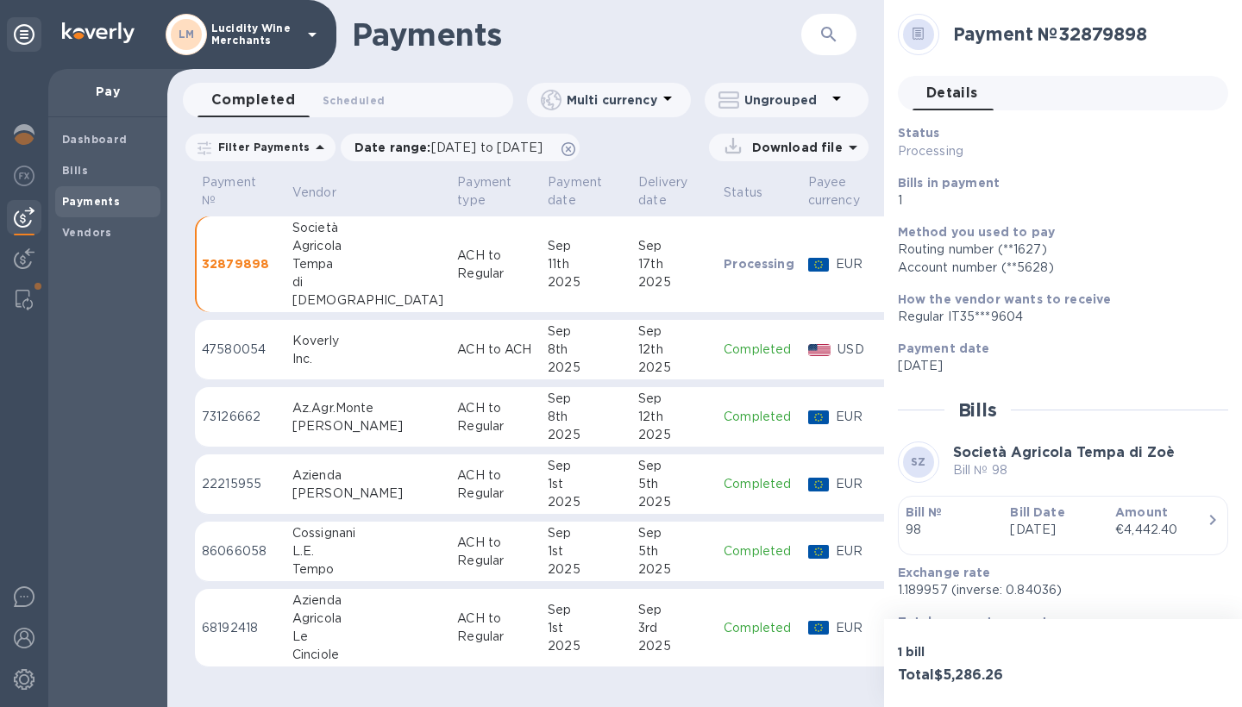
drag, startPoint x: 1155, startPoint y: 35, endPoint x: 1064, endPoint y: 34, distance: 90.6
click at [1064, 34] on h2 "Payment № 32879898" at bounding box center [1083, 34] width 261 height 22
copy h2 "Payment № 32879898"
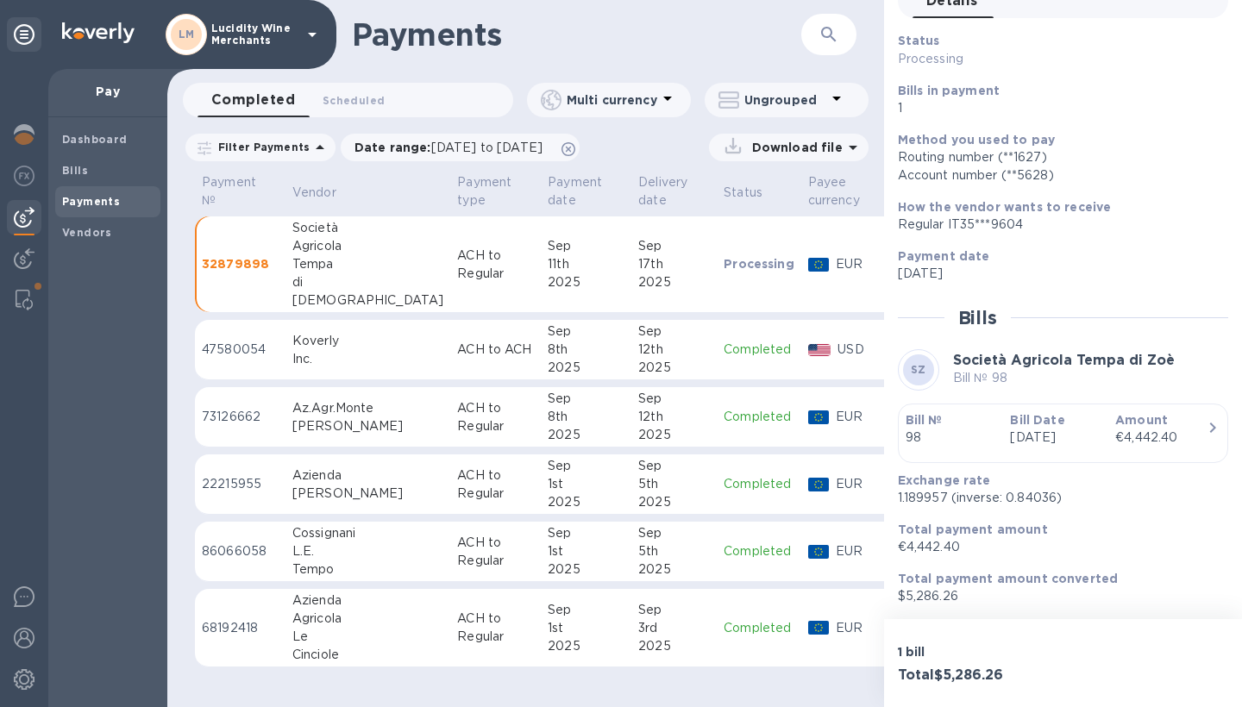
scroll to position [110, 0]
drag, startPoint x: 945, startPoint y: 496, endPoint x: 895, endPoint y: 495, distance: 50.0
click at [895, 495] on div "Exchange rate 1.189957 (inverse: 0.84036)" at bounding box center [1056, 489] width 330 height 49
copy p "1.189957"
click at [81, 174] on b "Bills" at bounding box center [75, 170] width 26 height 13
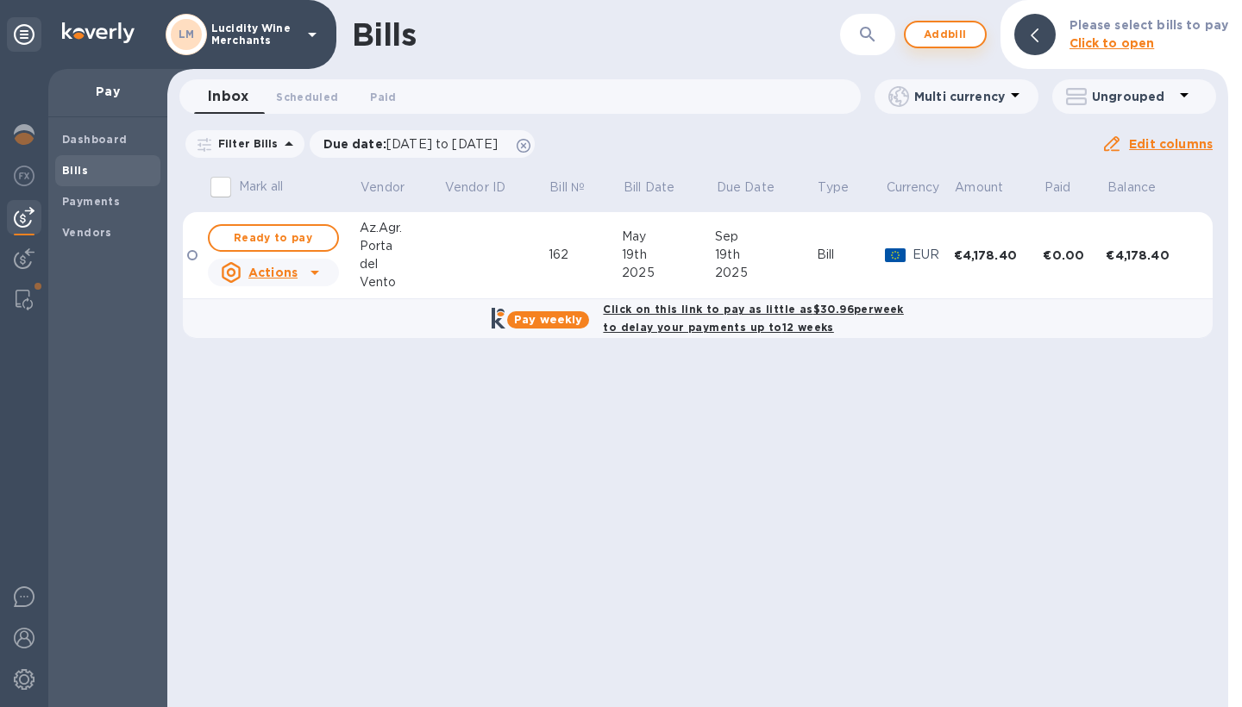
click at [950, 41] on span "Add bill" at bounding box center [945, 34] width 52 height 21
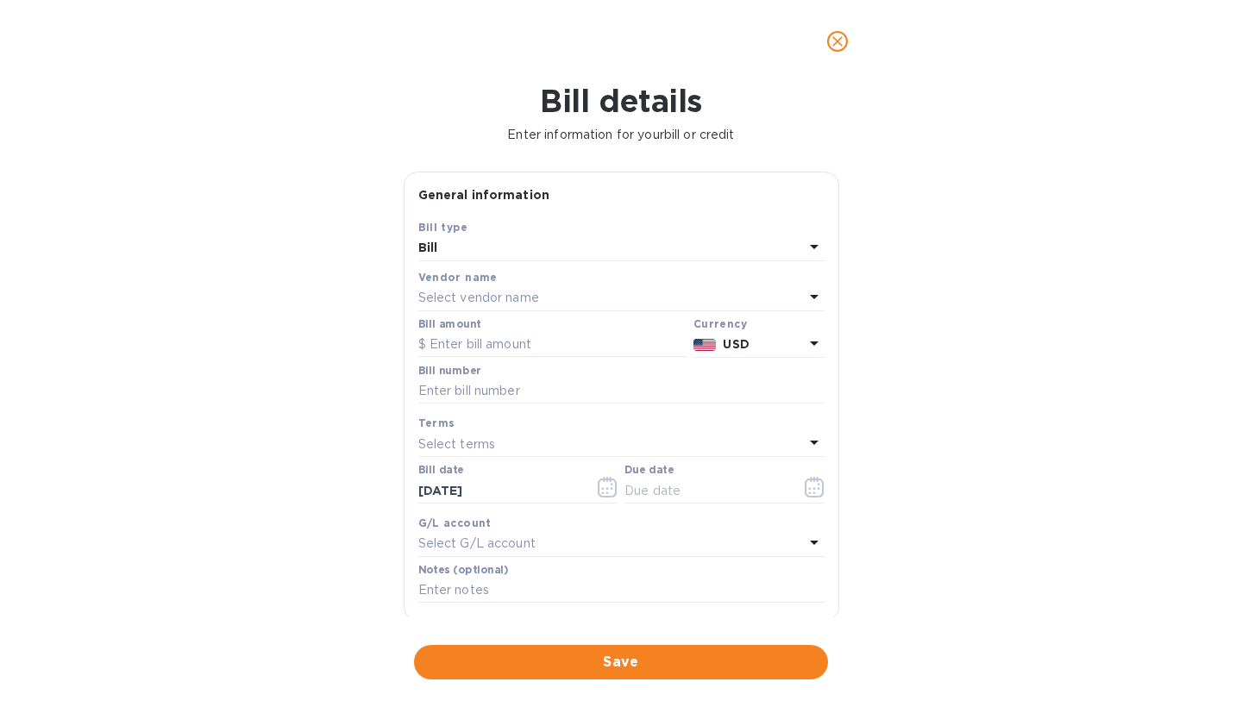
click at [593, 294] on div "Select vendor name" at bounding box center [611, 298] width 386 height 24
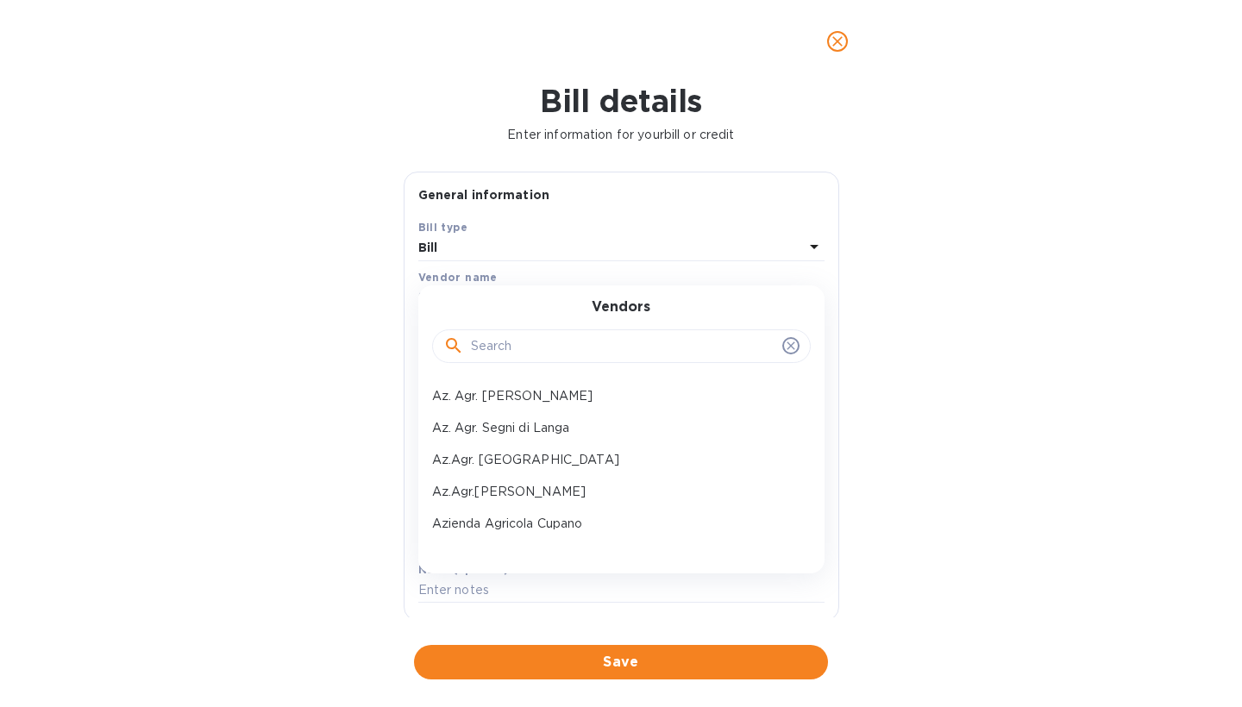
click at [571, 351] on input "text" at bounding box center [623, 347] width 304 height 26
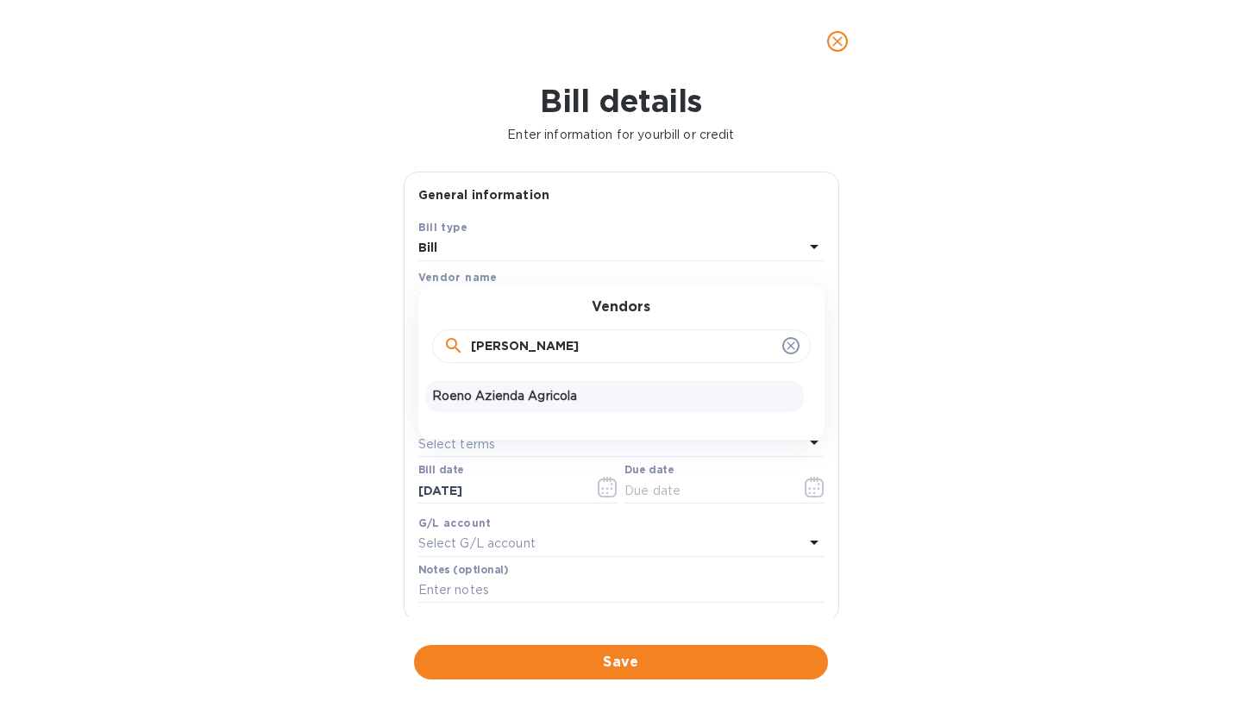
type input "[PERSON_NAME]"
click at [555, 403] on p "Roeno Azienda Agricola" at bounding box center [614, 396] width 365 height 18
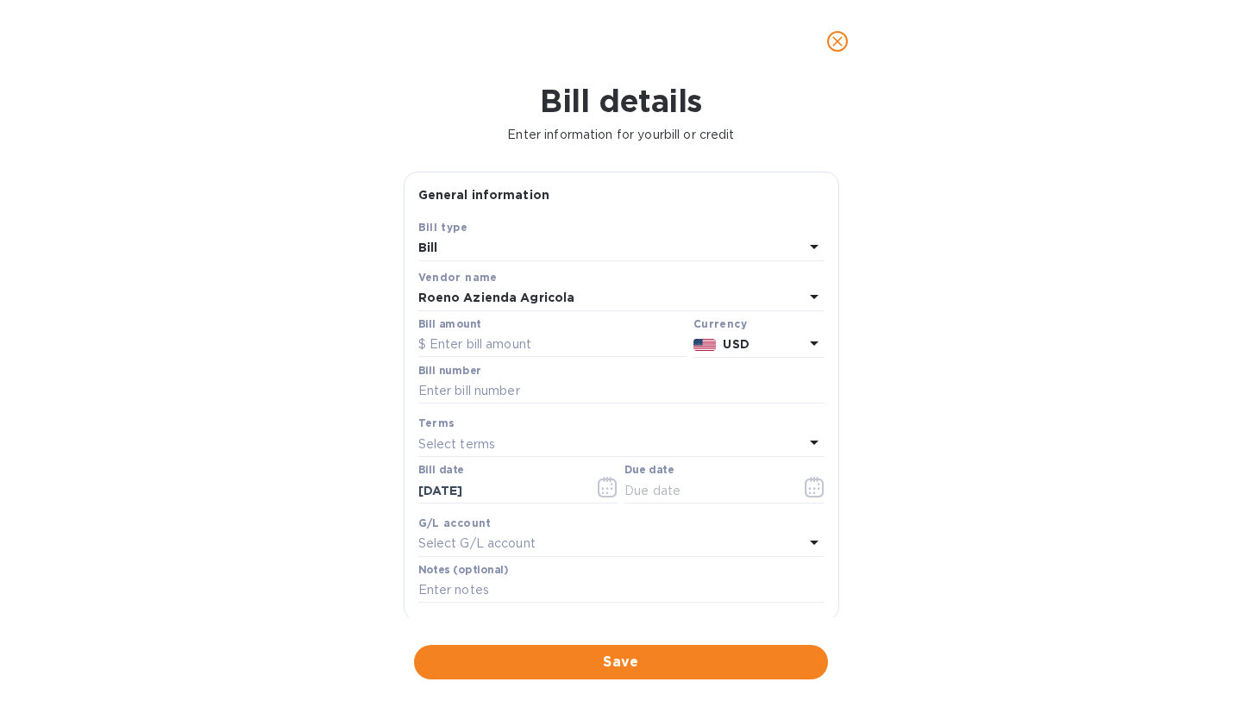
click at [748, 342] on p "USD" at bounding box center [763, 344] width 80 height 18
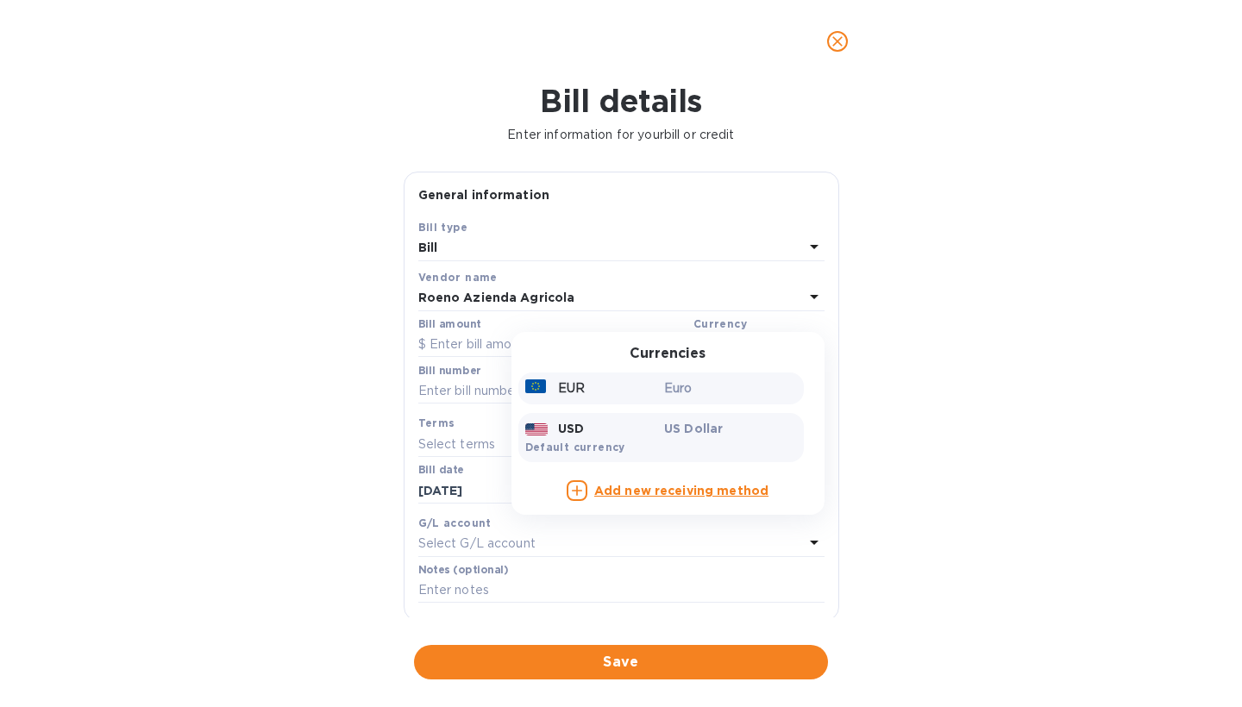
click at [722, 379] on p "Euro" at bounding box center [730, 388] width 133 height 18
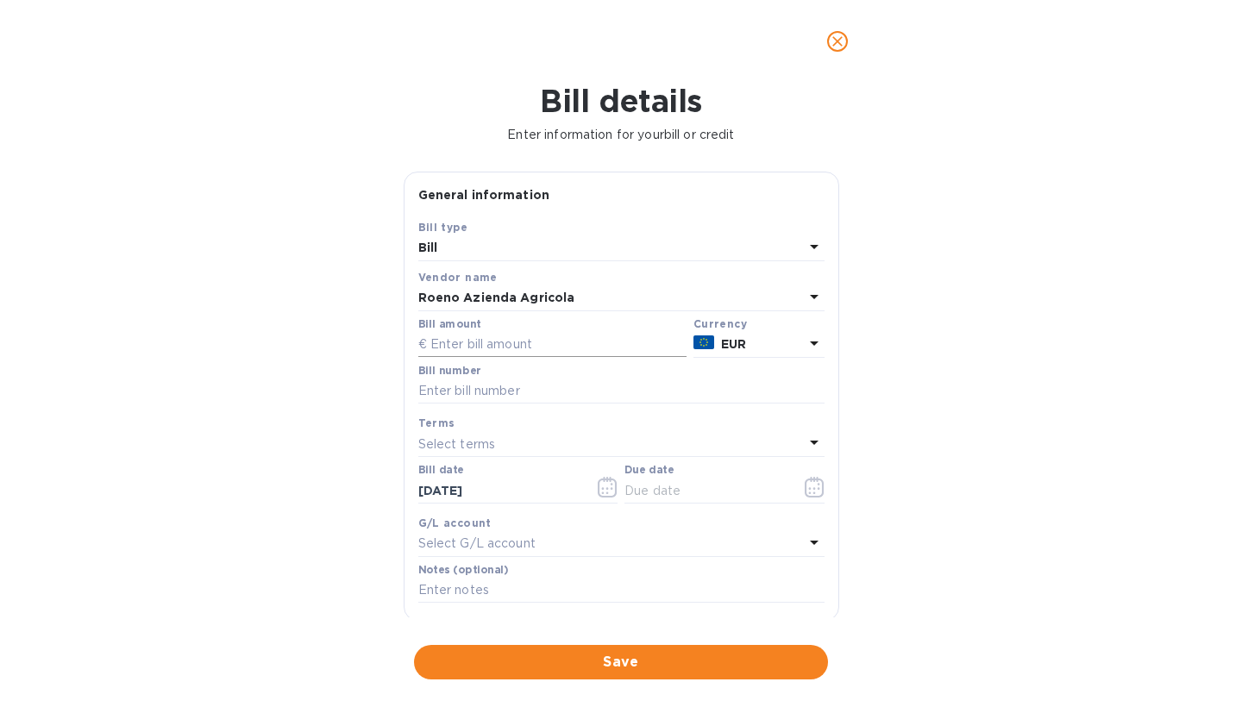
click at [551, 341] on input "text" at bounding box center [552, 345] width 268 height 26
type input "4,586.40"
click at [1045, 303] on div "Bill details Enter information for your bill or credit General information Save…" at bounding box center [621, 395] width 1242 height 624
click at [497, 386] on input "text" at bounding box center [621, 392] width 406 height 26
type input "529"
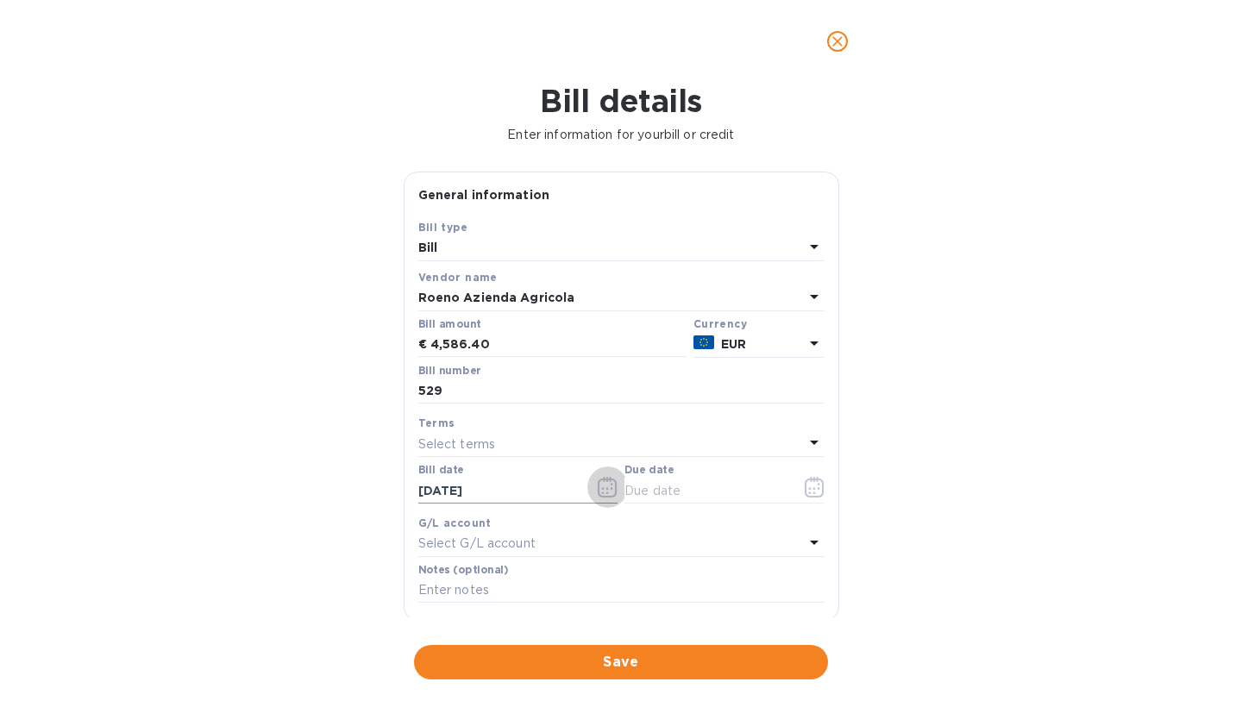
click at [600, 484] on icon "button" at bounding box center [608, 487] width 20 height 21
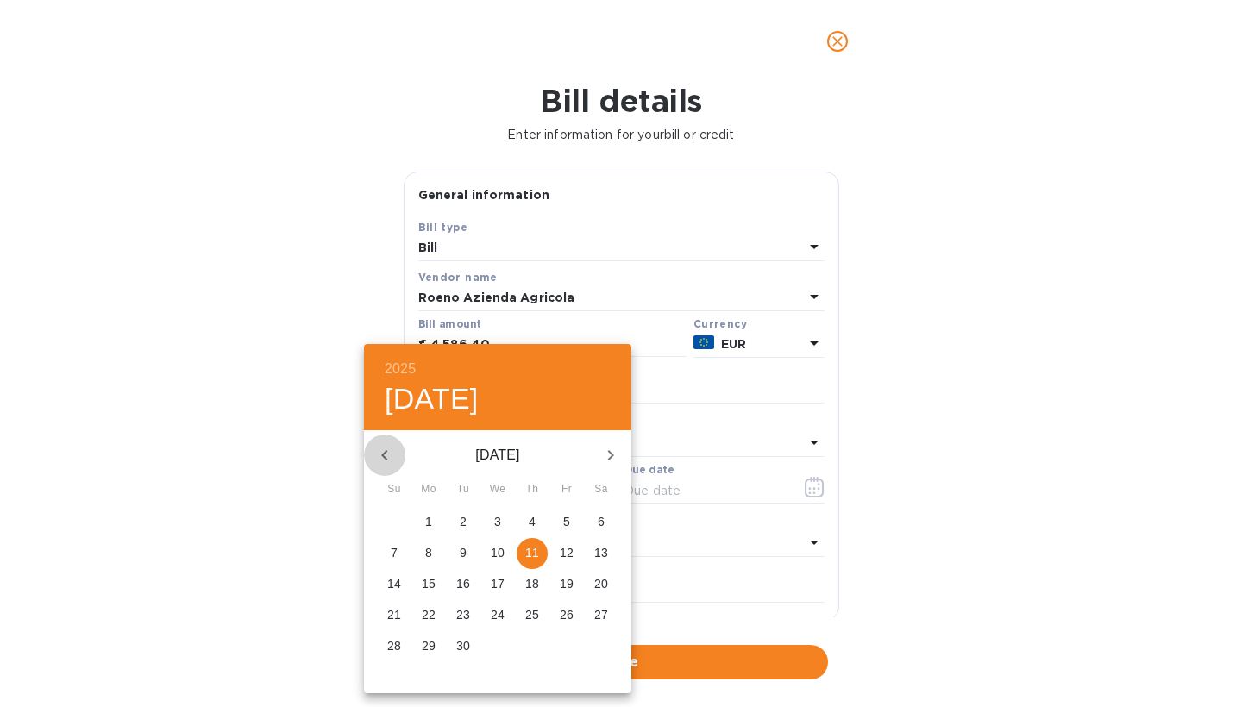
click at [375, 455] on icon "button" at bounding box center [384, 455] width 21 height 21
click at [429, 648] on p "26" at bounding box center [429, 645] width 14 height 17
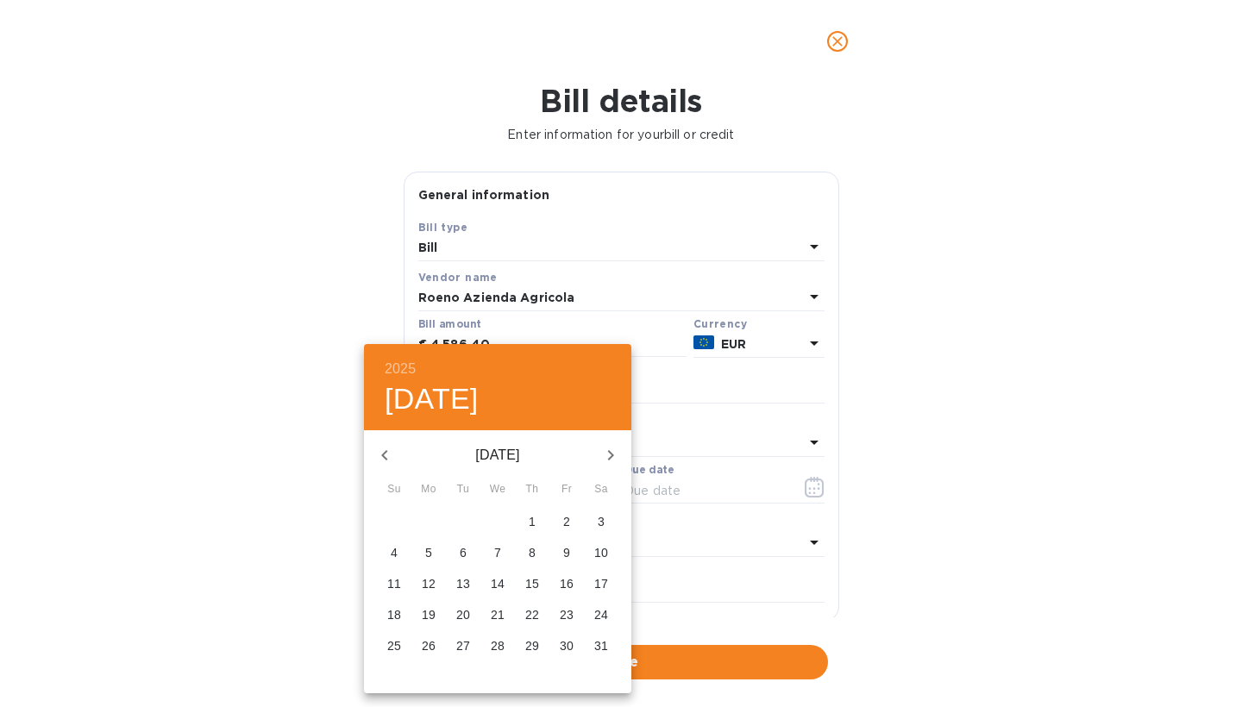
type input "[DATE]"
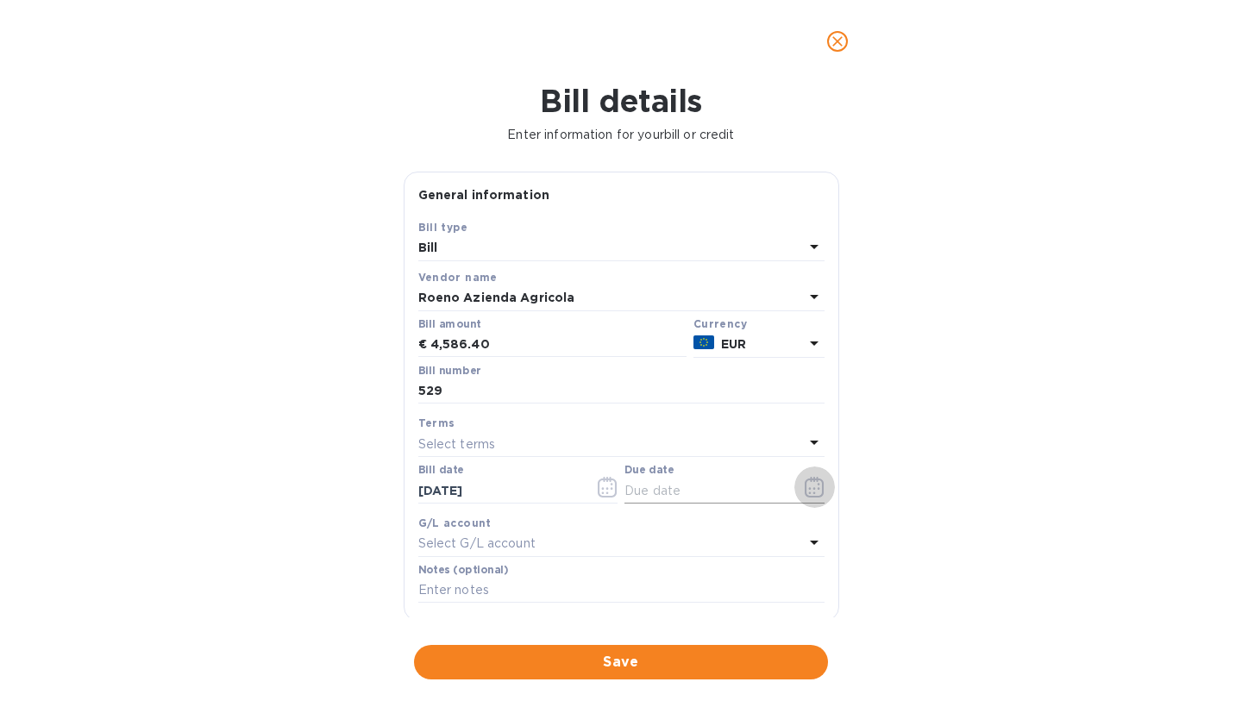
click at [808, 480] on icon "button" at bounding box center [815, 487] width 20 height 21
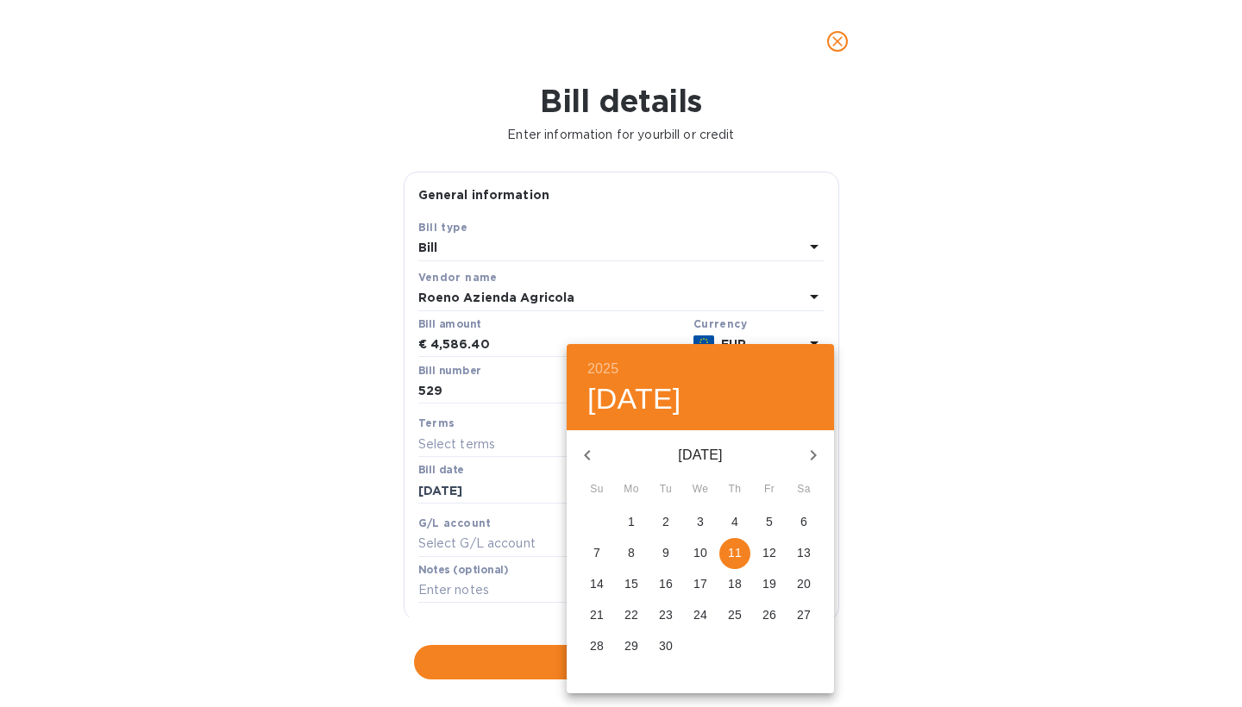
click at [816, 451] on icon "button" at bounding box center [813, 455] width 21 height 21
click at [580, 452] on icon "button" at bounding box center [587, 455] width 21 height 21
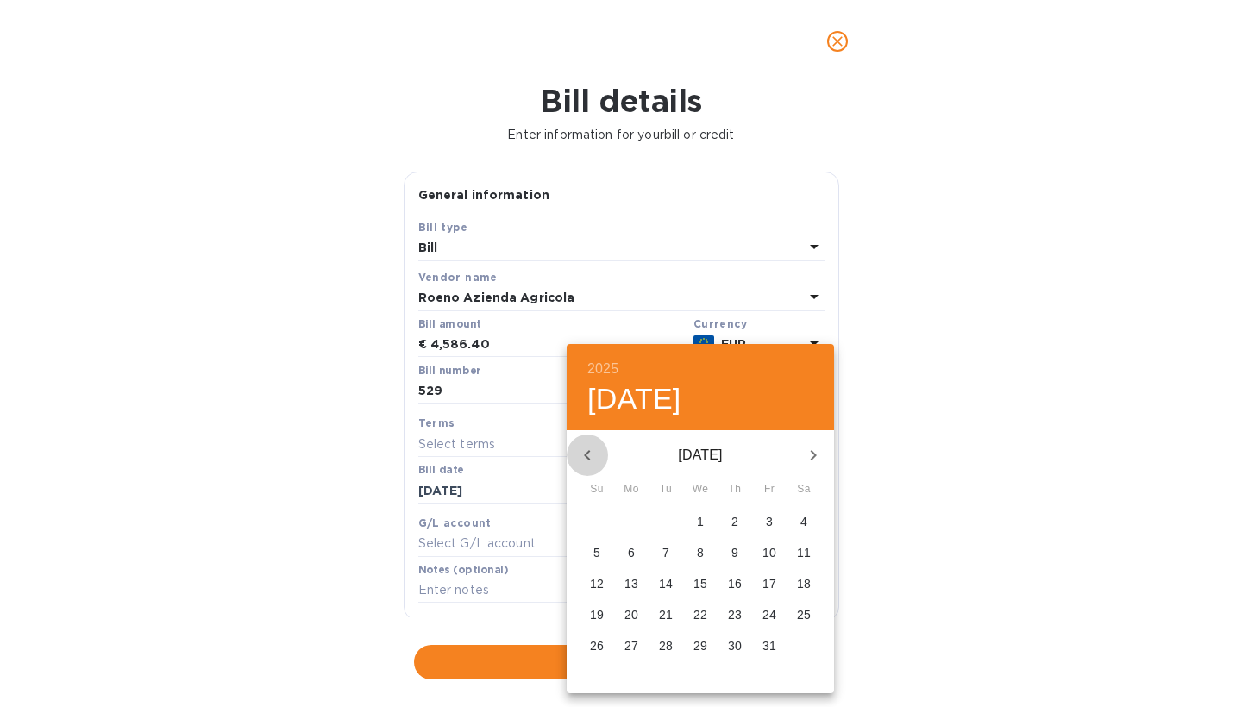
click at [580, 452] on icon "button" at bounding box center [587, 455] width 21 height 21
click at [767, 612] on p "26" at bounding box center [769, 614] width 14 height 17
type input "[DATE]"
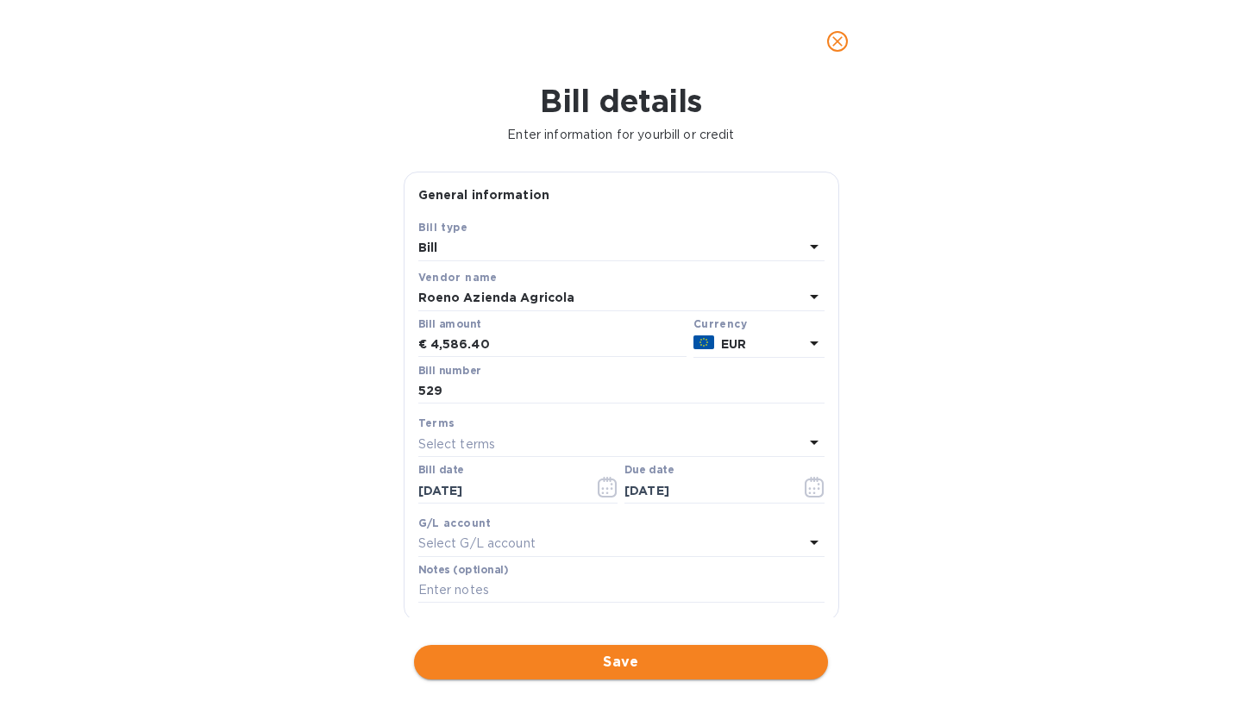
click at [651, 652] on span "Save" at bounding box center [621, 662] width 386 height 21
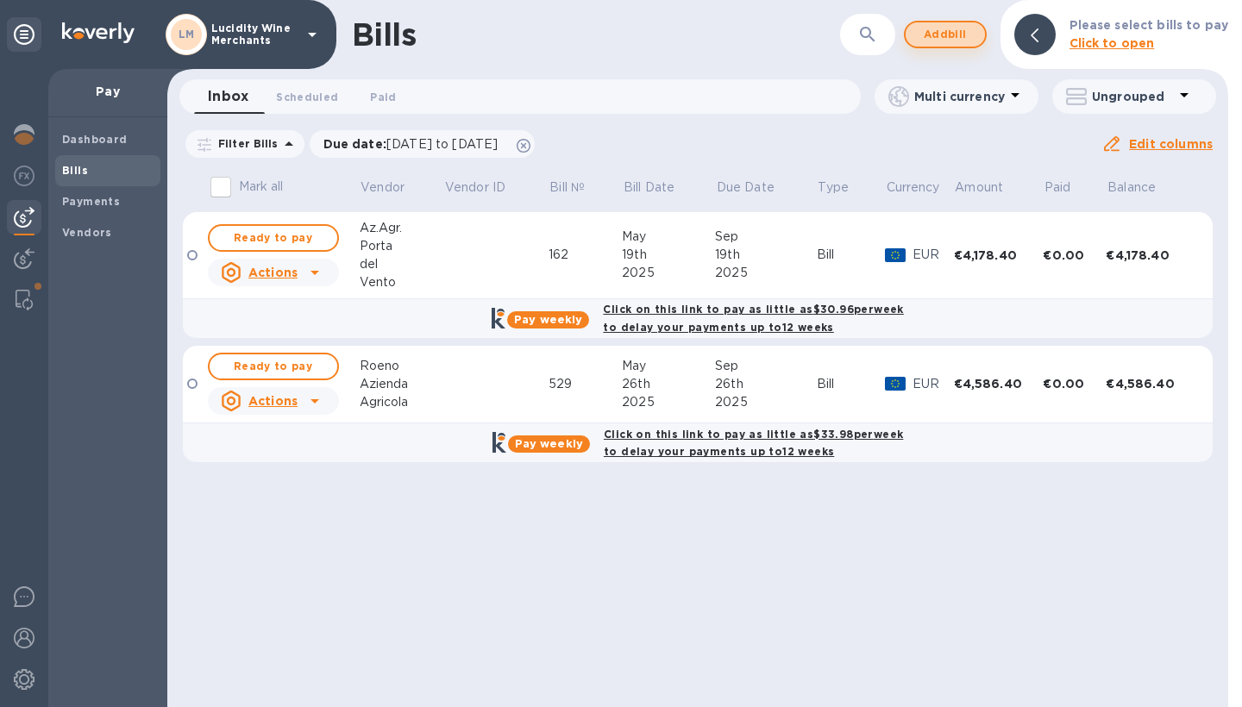
click at [950, 32] on span "Add bill" at bounding box center [945, 34] width 52 height 21
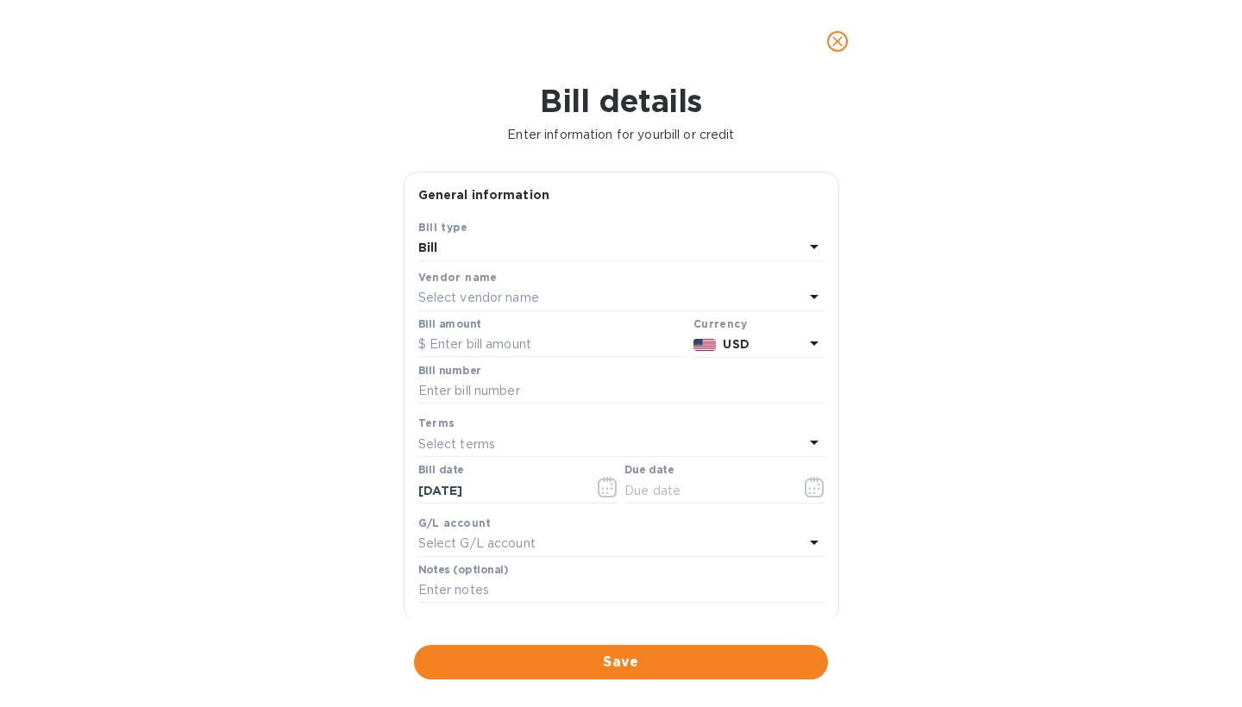
click at [572, 297] on div "Select vendor name" at bounding box center [611, 298] width 386 height 24
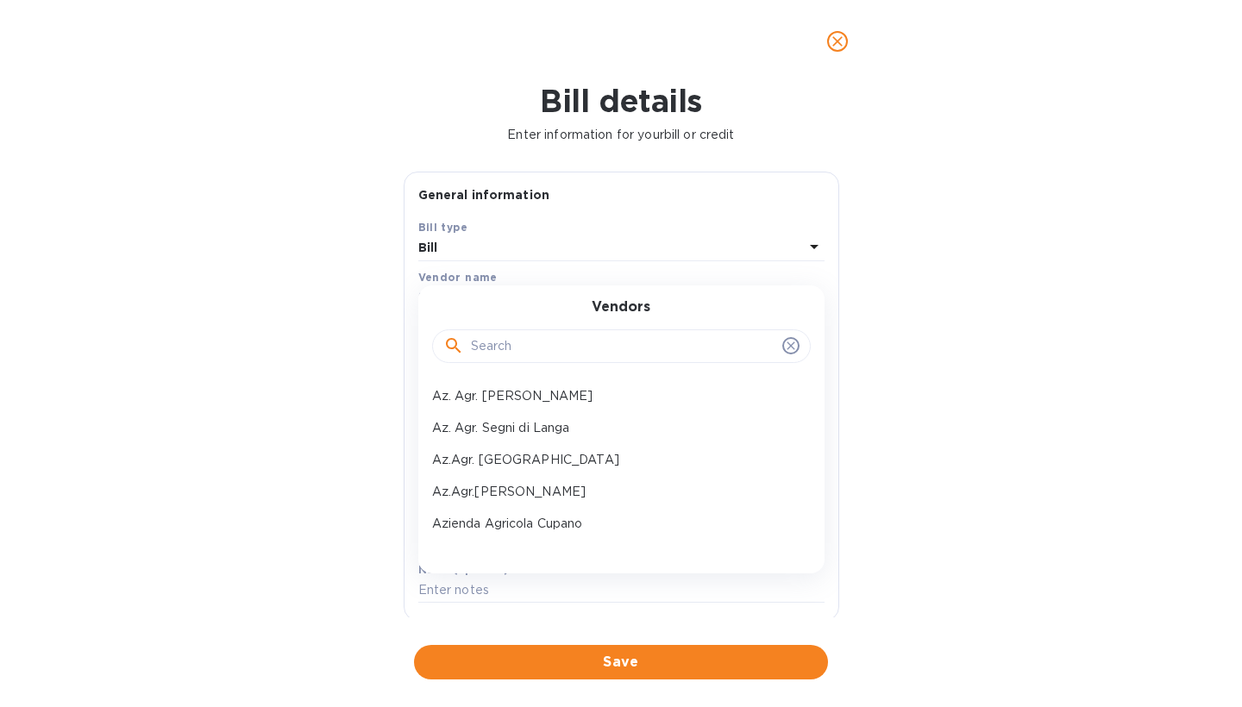
click at [530, 351] on input "text" at bounding box center [623, 347] width 304 height 26
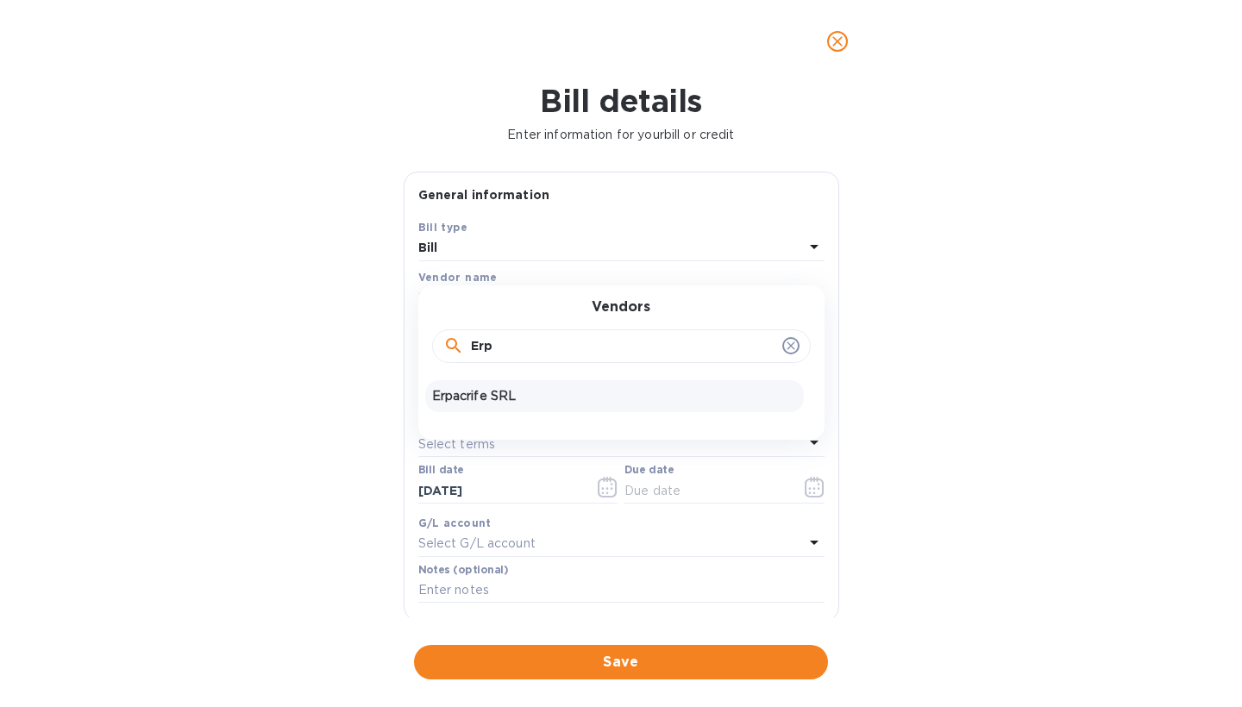
type input "Erp"
click at [497, 392] on p "Erpacrife SRL" at bounding box center [614, 396] width 365 height 18
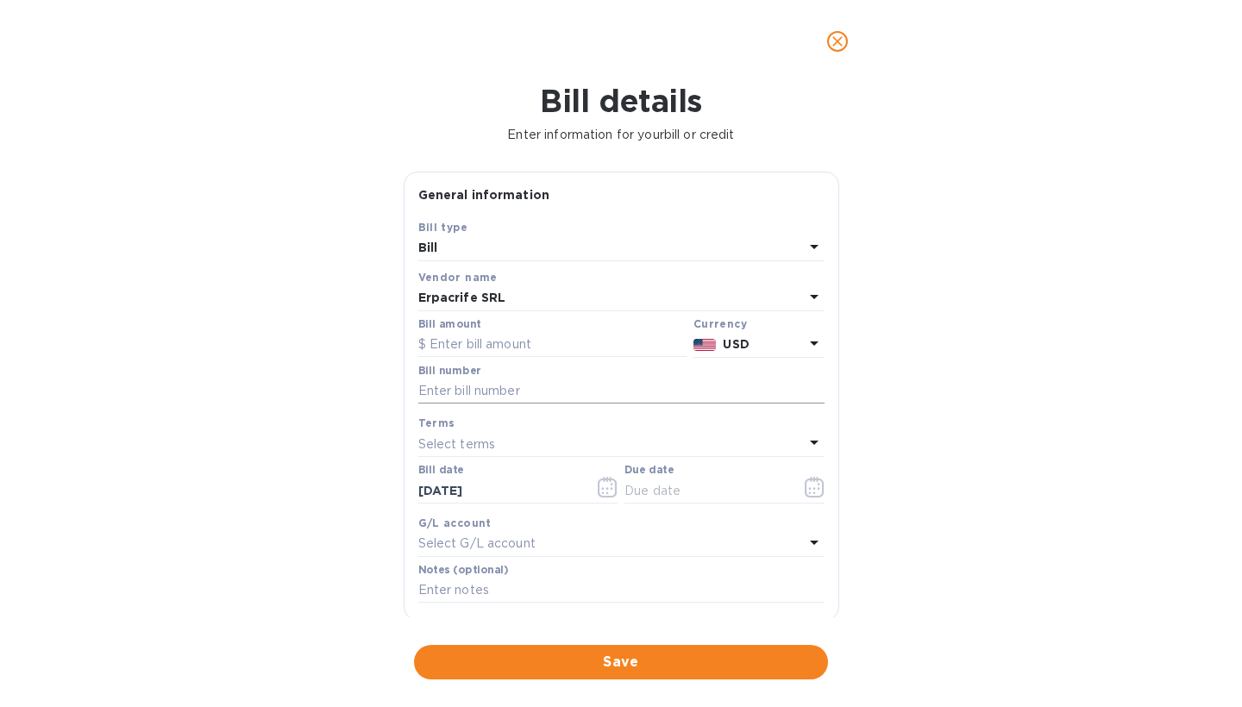
click at [526, 388] on input "text" at bounding box center [621, 392] width 406 height 26
type input "4"
click at [749, 344] on p "USD" at bounding box center [763, 344] width 80 height 18
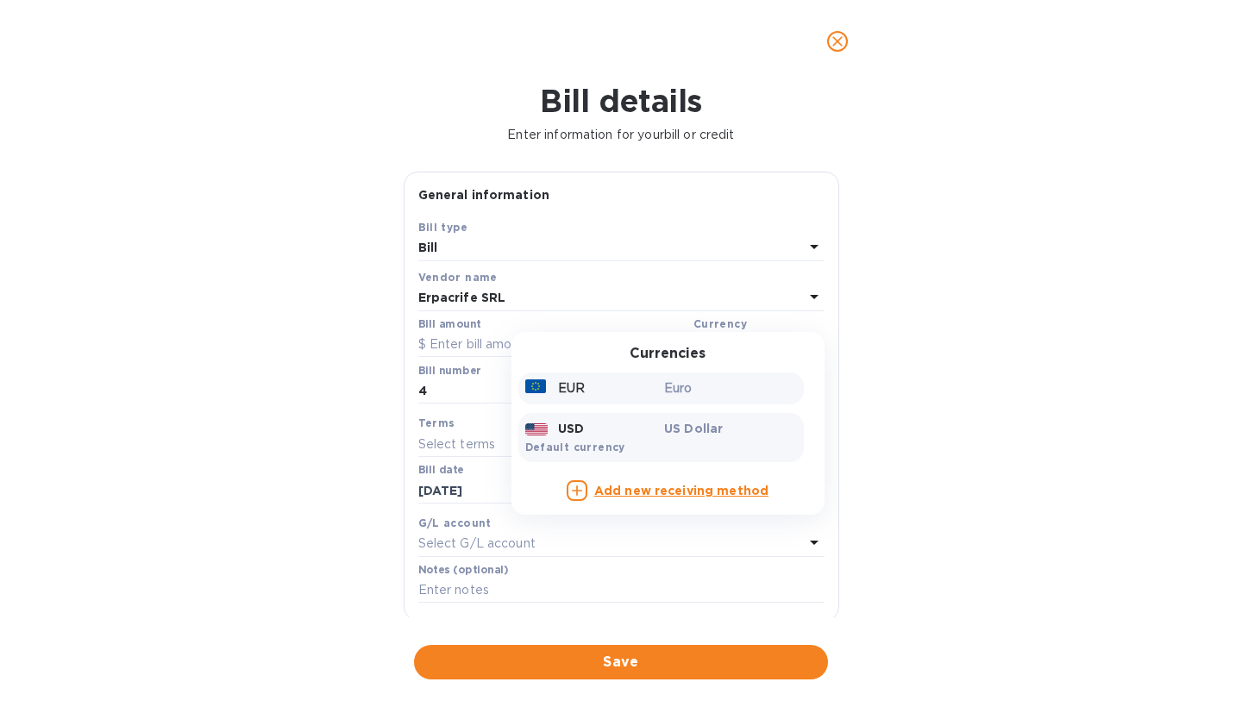
click at [718, 384] on p "Euro" at bounding box center [730, 388] width 133 height 18
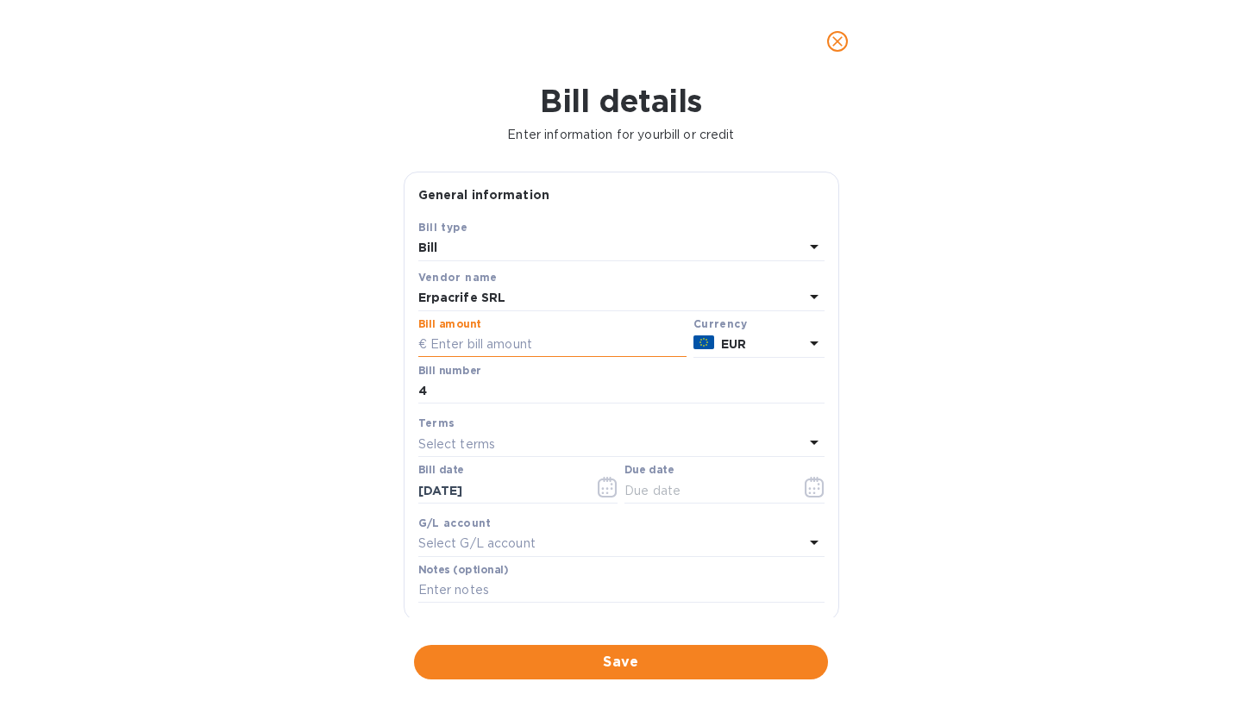
click at [504, 339] on input "text" at bounding box center [552, 345] width 268 height 26
type input "3,632.16"
click at [1005, 322] on div "Bill details Enter information for your bill or credit General information Save…" at bounding box center [621, 395] width 1242 height 624
click at [605, 483] on icon "button" at bounding box center [608, 487] width 20 height 21
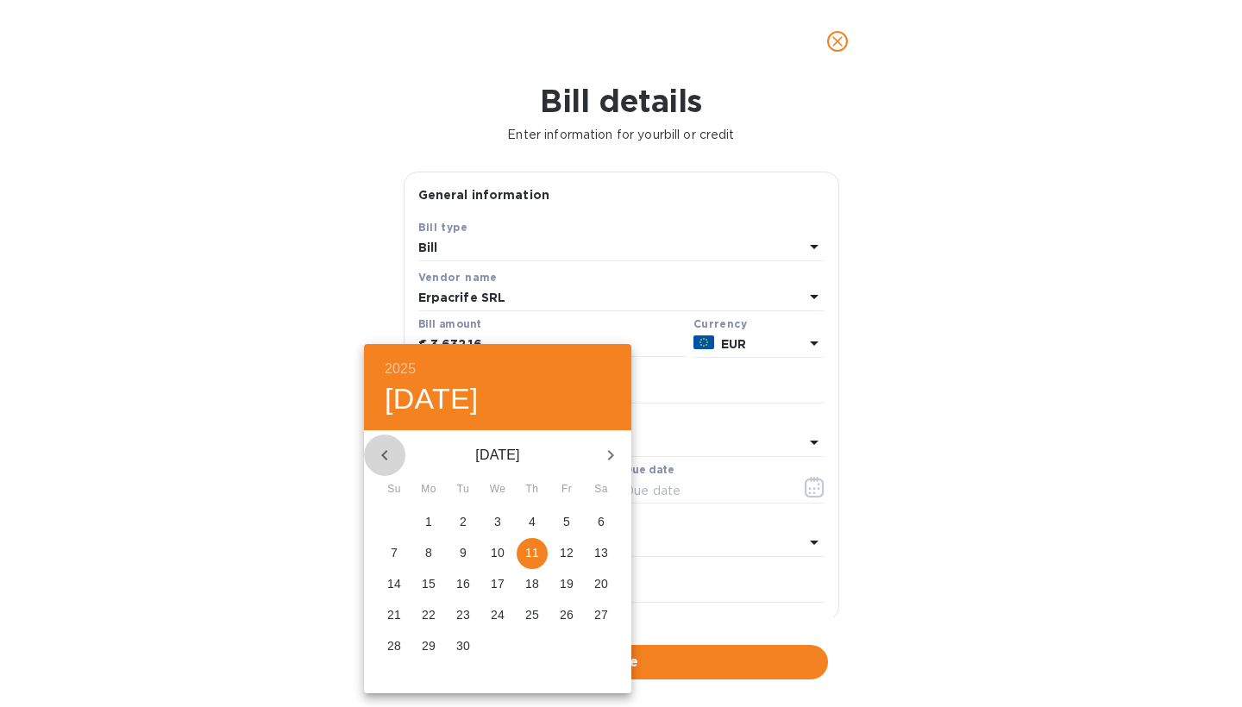
click at [386, 455] on icon "button" at bounding box center [384, 455] width 21 height 21
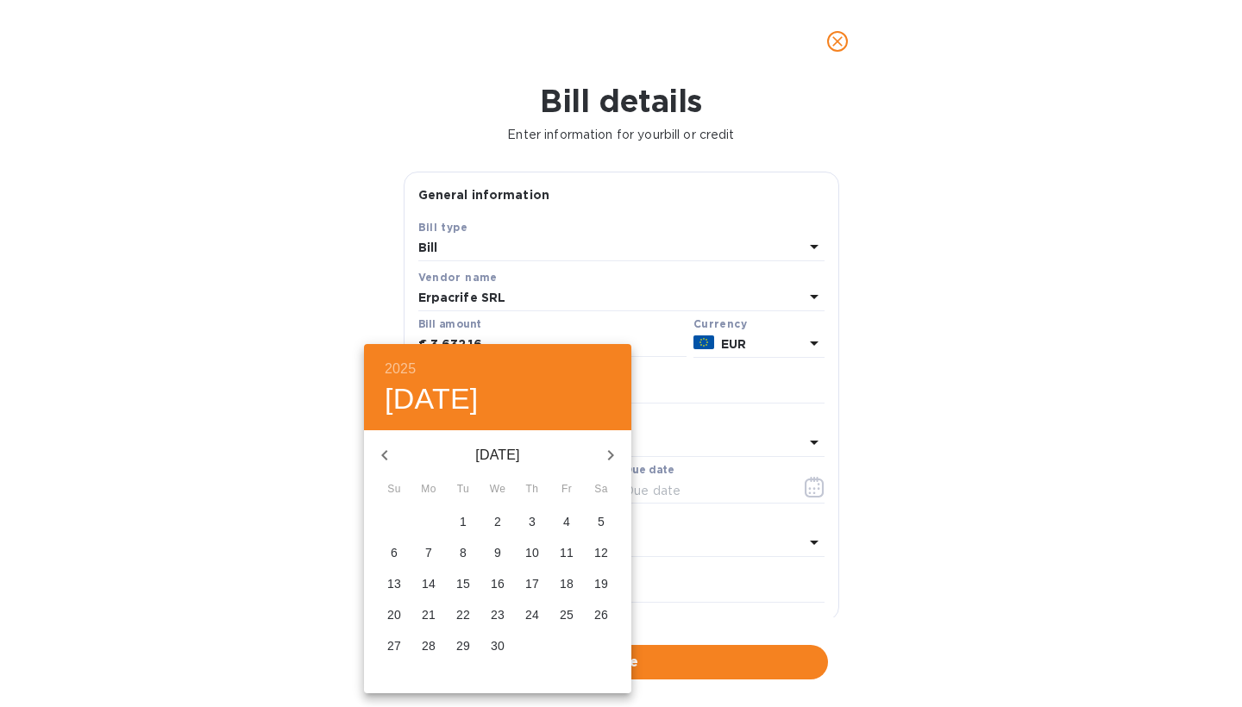
click at [532, 616] on p "24" at bounding box center [532, 614] width 14 height 17
type input "[DATE]"
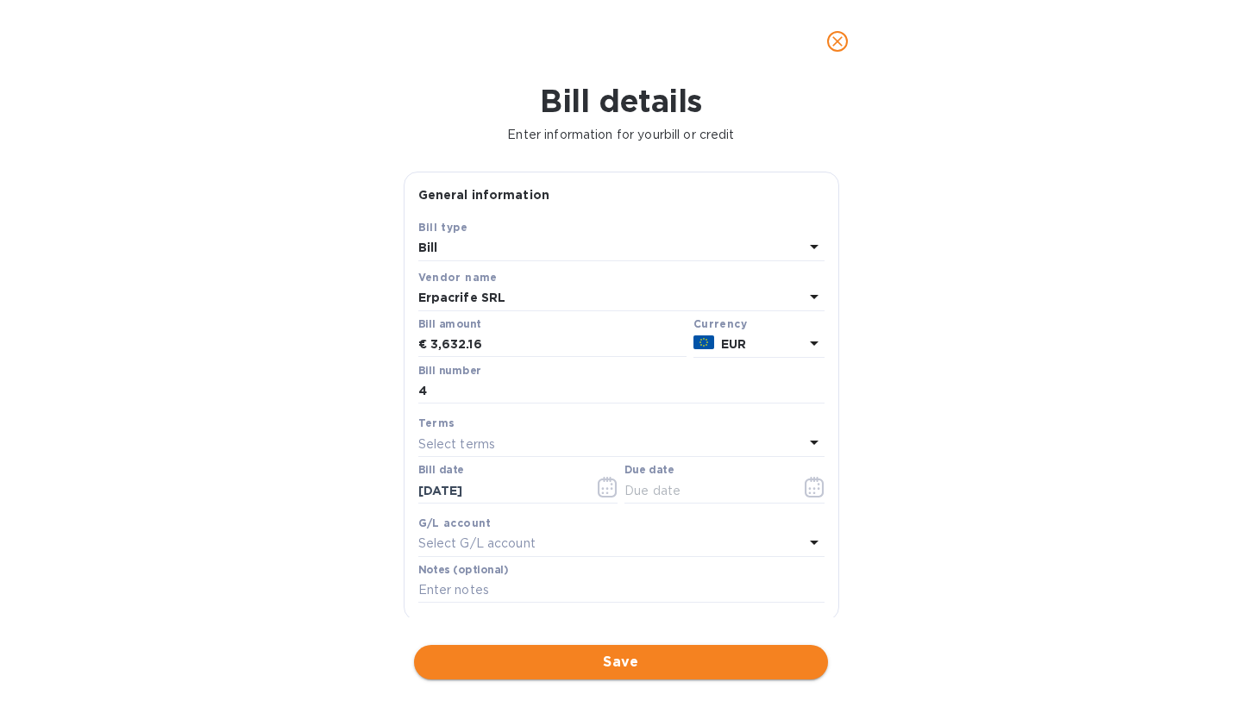
click at [604, 653] on span "Save" at bounding box center [621, 662] width 386 height 21
click at [806, 488] on icon "button" at bounding box center [815, 487] width 20 height 21
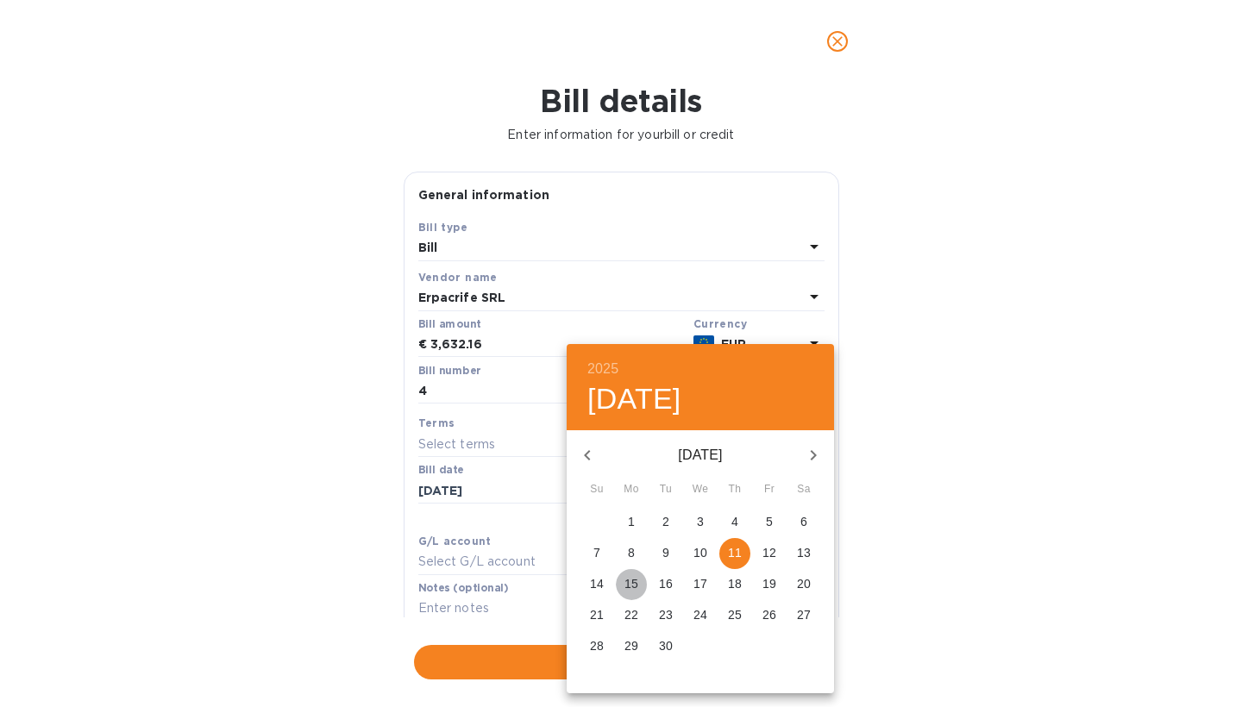
click at [635, 586] on p "15" at bounding box center [631, 583] width 14 height 17
type input "[DATE]"
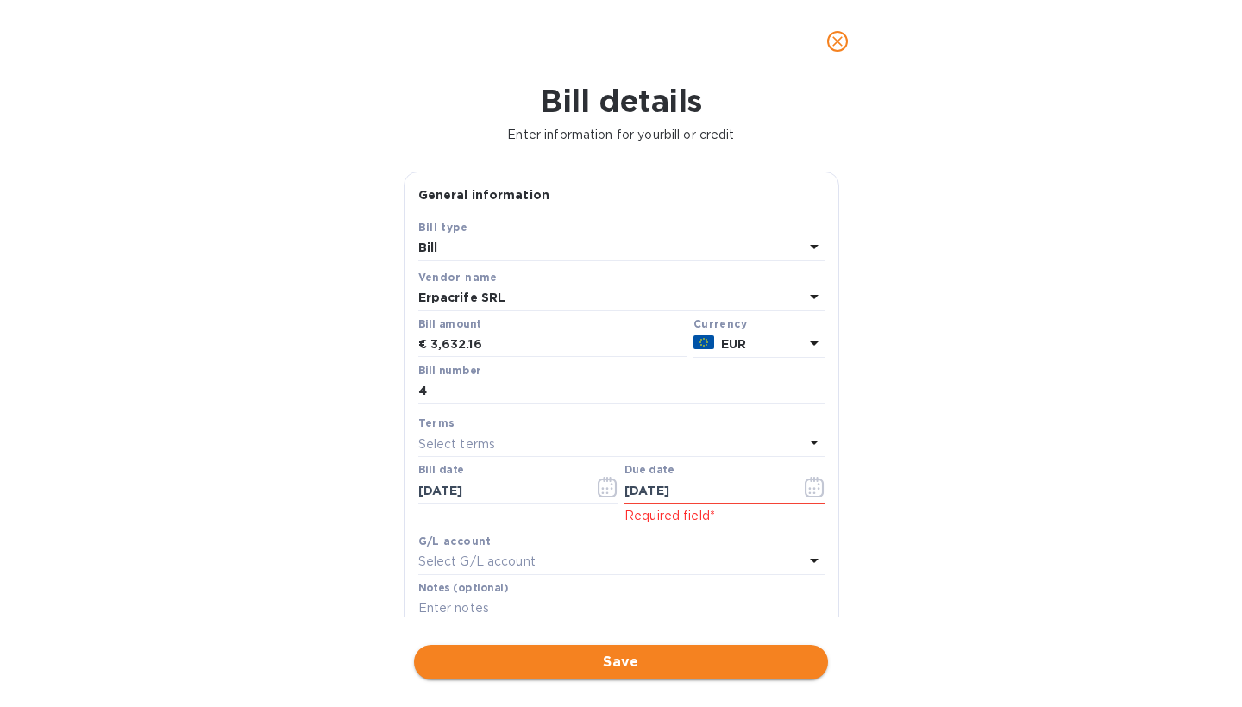
click at [635, 652] on span "Save" at bounding box center [621, 662] width 386 height 21
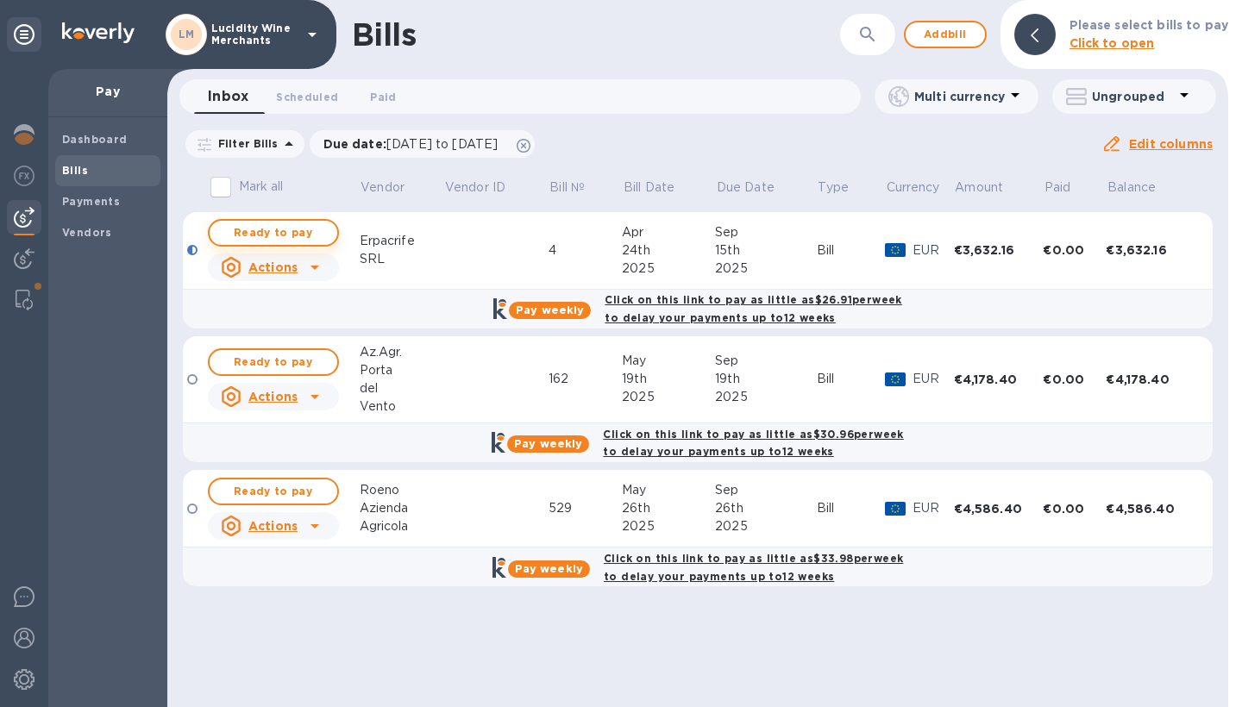
click at [297, 232] on span "Ready to pay" at bounding box center [273, 233] width 100 height 21
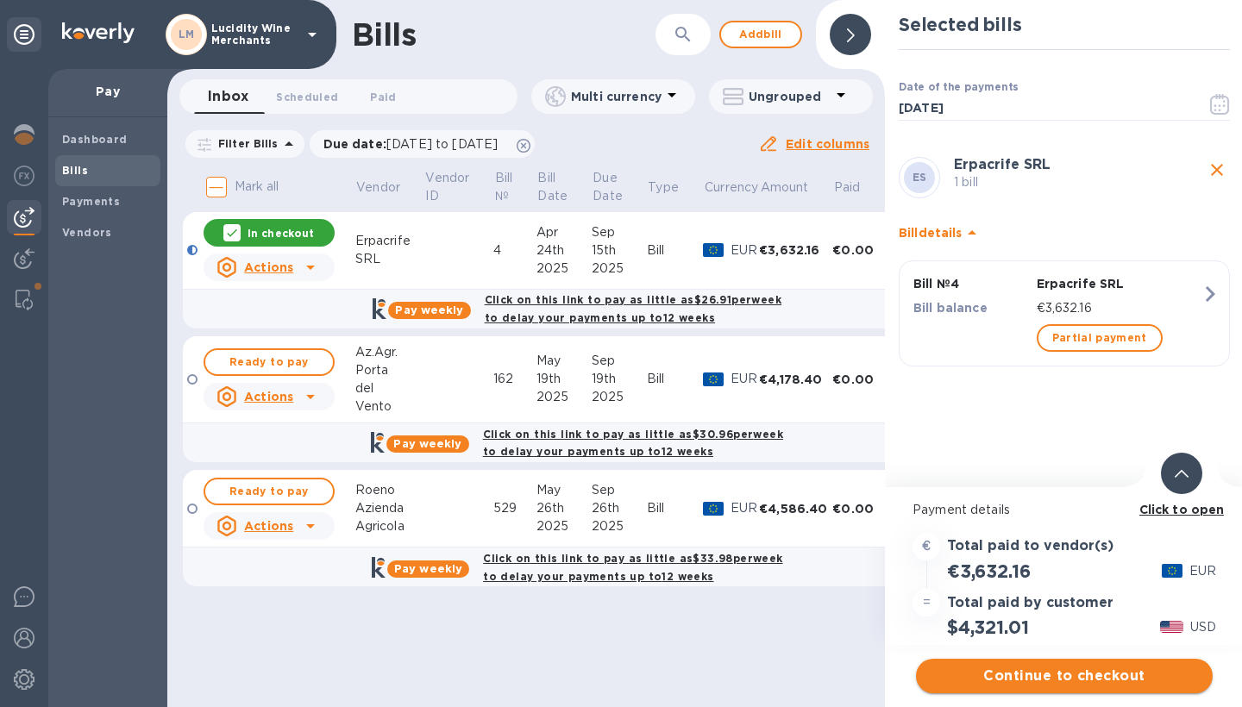
click at [1063, 674] on span "Continue to checkout" at bounding box center [1064, 676] width 269 height 21
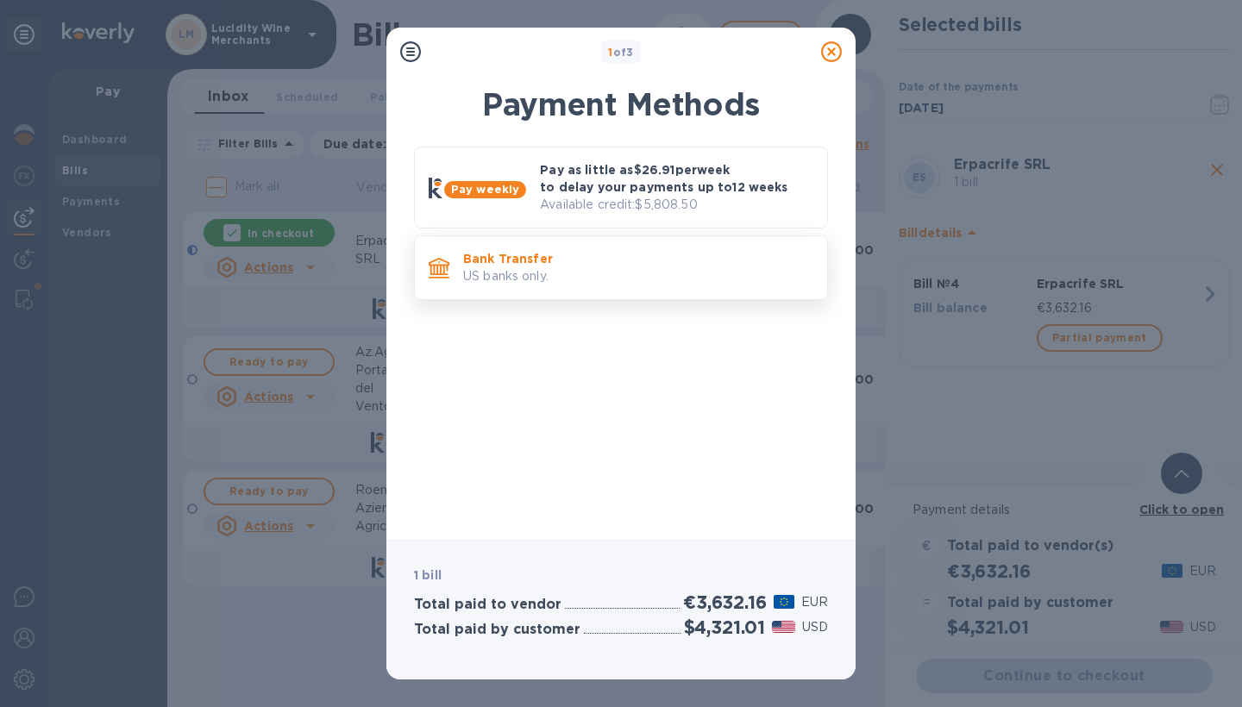
click at [538, 271] on p "US banks only." at bounding box center [638, 276] width 350 height 18
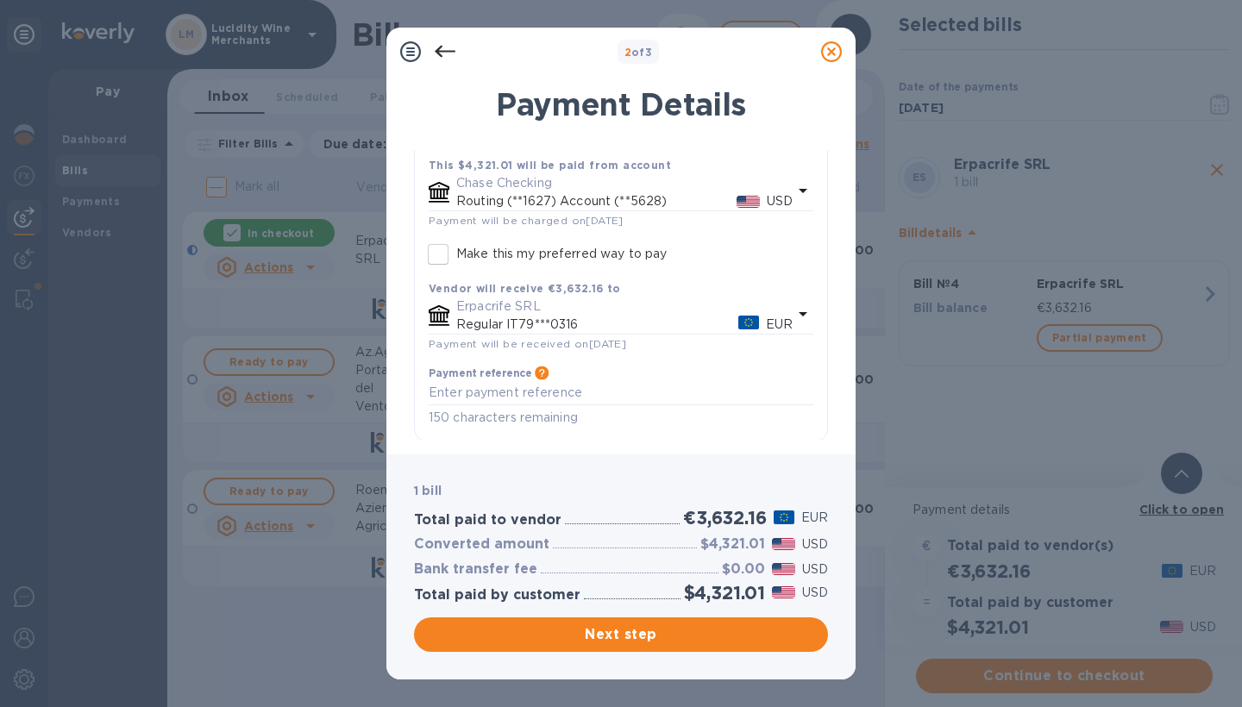
scroll to position [124, 0]
click at [574, 390] on textarea "default-method" at bounding box center [621, 394] width 385 height 14
type textarea "Saldo Vs fattura n.4"
click at [624, 637] on span "Next step" at bounding box center [621, 634] width 386 height 21
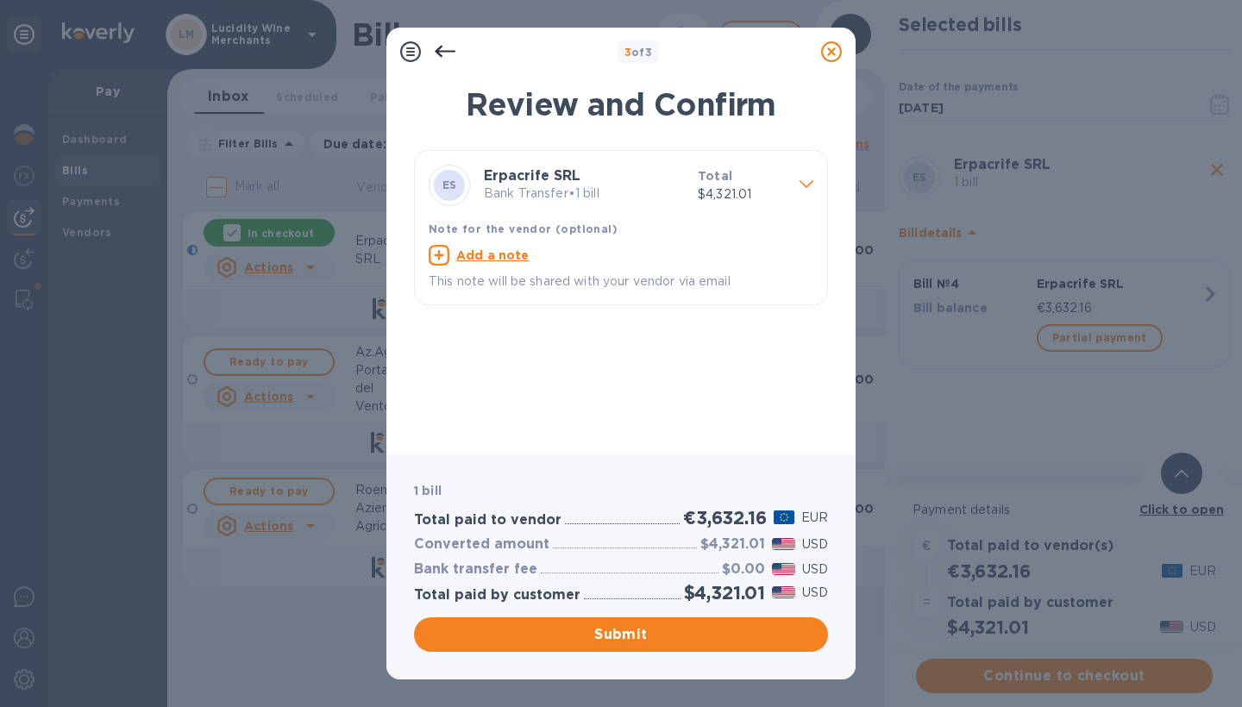
click at [505, 254] on u "Add a note" at bounding box center [492, 255] width 73 height 14
click at [492, 256] on textarea at bounding box center [607, 257] width 357 height 14
type textarea "Saldo vs Fattura n.4"
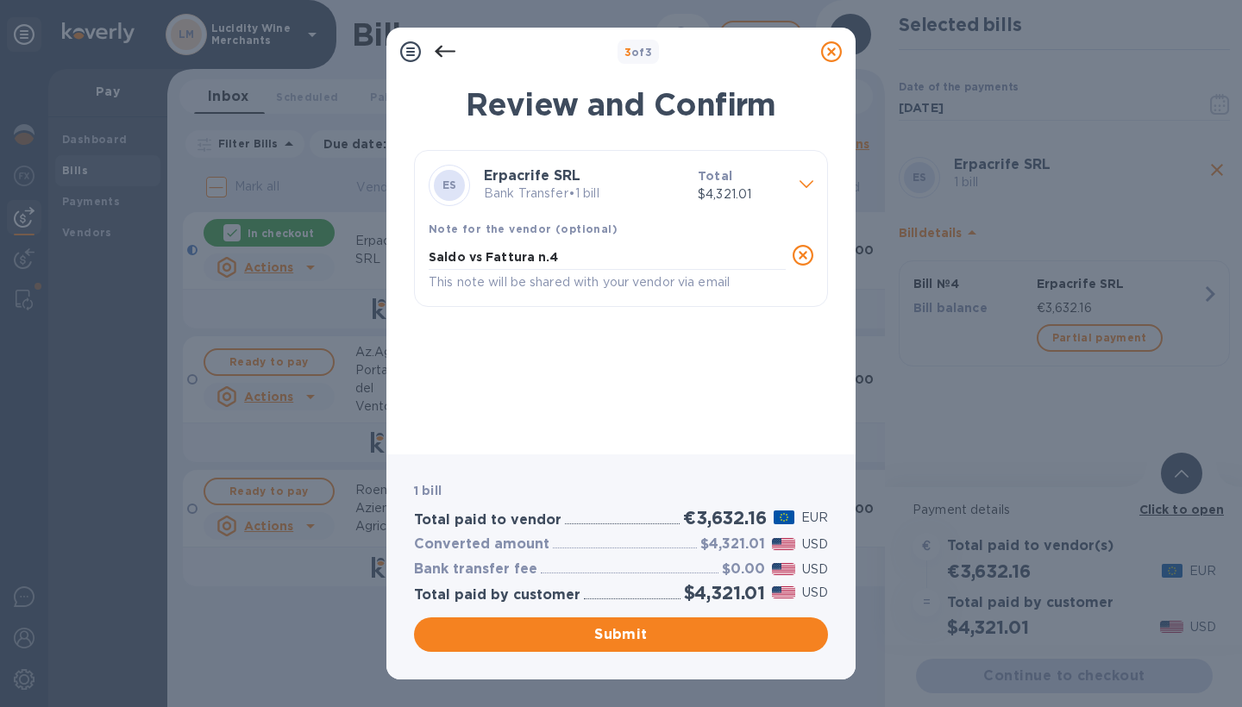
click at [443, 51] on icon at bounding box center [445, 52] width 21 height 12
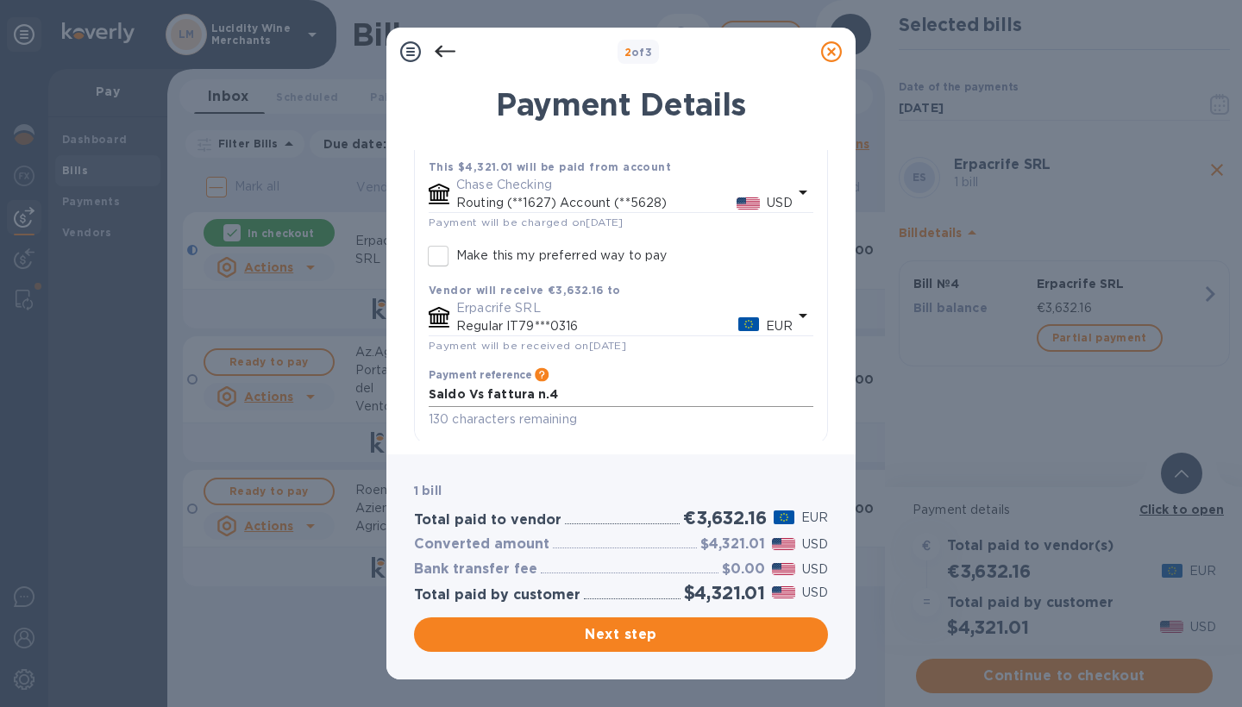
click at [558, 394] on textarea "Saldo Vs fattura n.4" at bounding box center [621, 394] width 385 height 14
type textarea "Saldo Vs fattura n.3"
click at [652, 643] on div "Next step" at bounding box center [621, 635] width 414 height 34
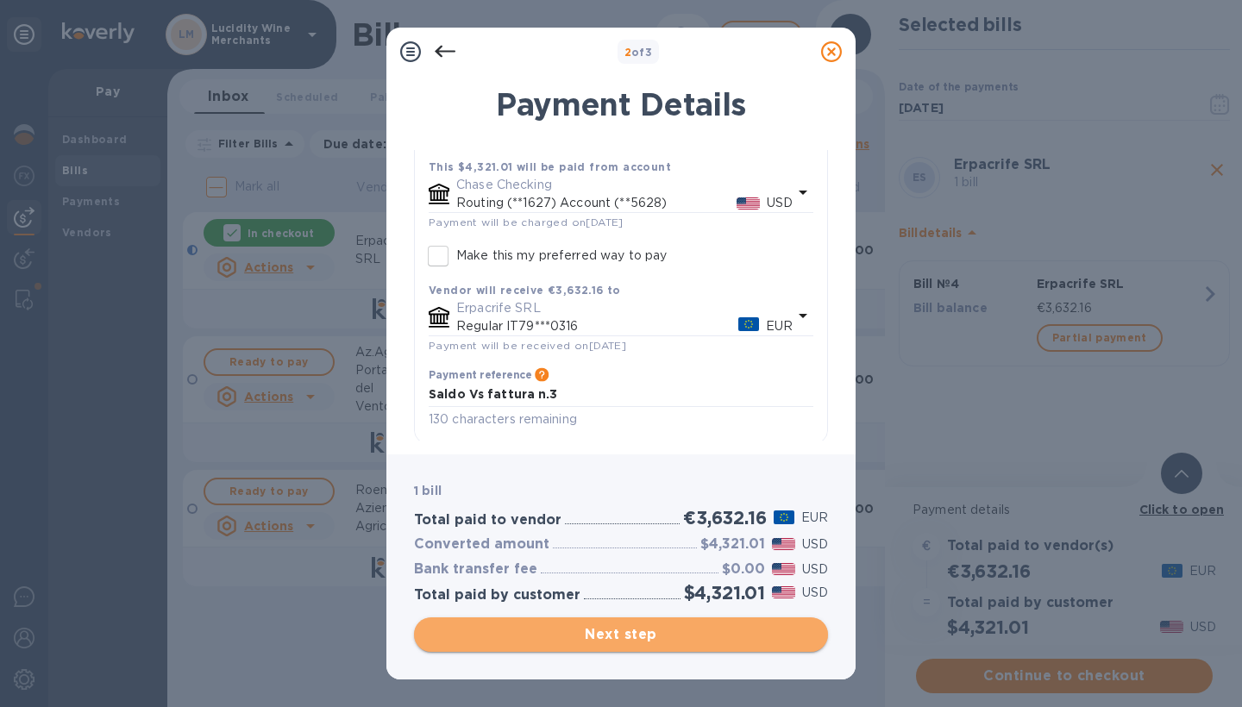
click at [632, 642] on span "Next step" at bounding box center [621, 634] width 386 height 21
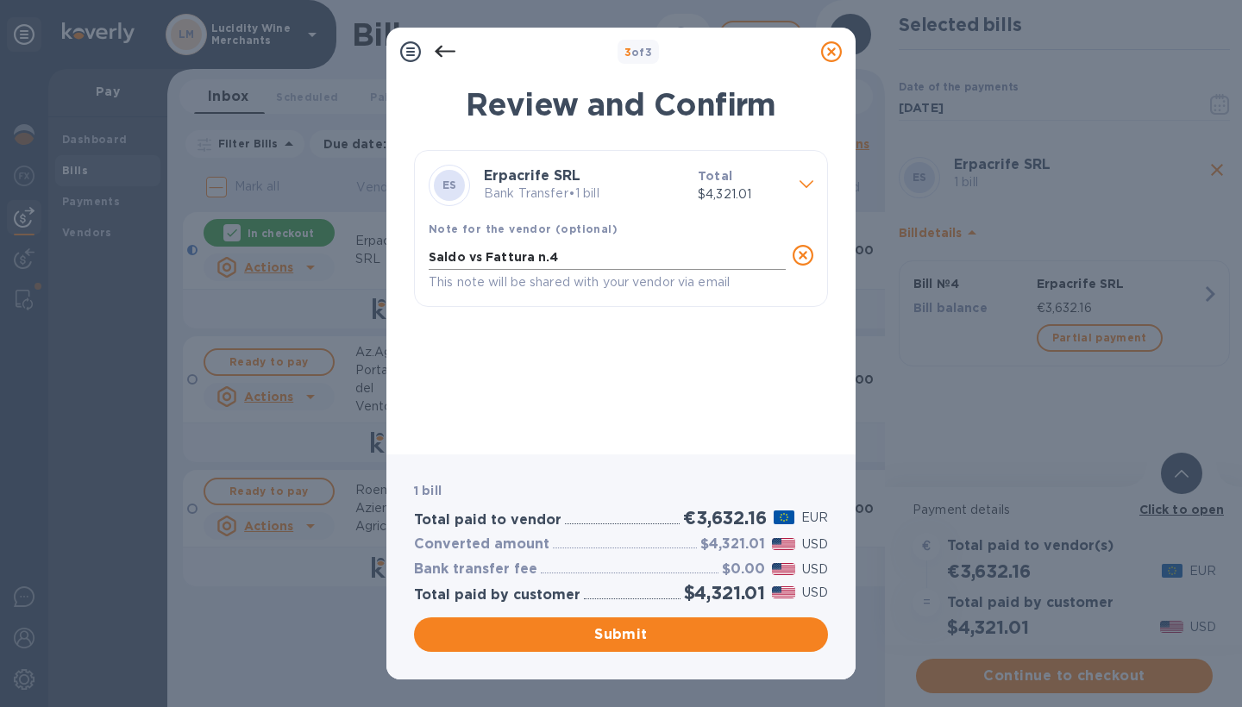
click at [585, 250] on textarea "Saldo vs Fattura n.4" at bounding box center [607, 257] width 357 height 14
type textarea "Saldo vs Fattura n.3"
click at [611, 636] on span "Submit" at bounding box center [621, 634] width 386 height 21
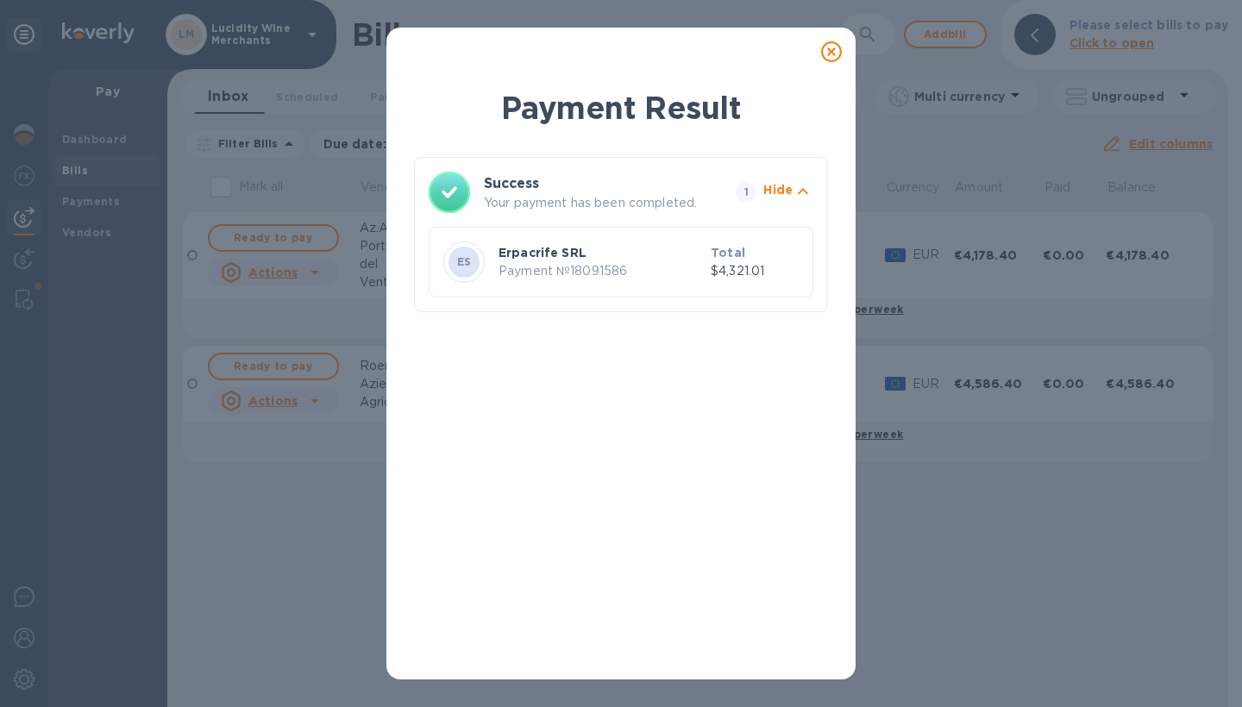
click at [836, 43] on icon at bounding box center [831, 51] width 21 height 21
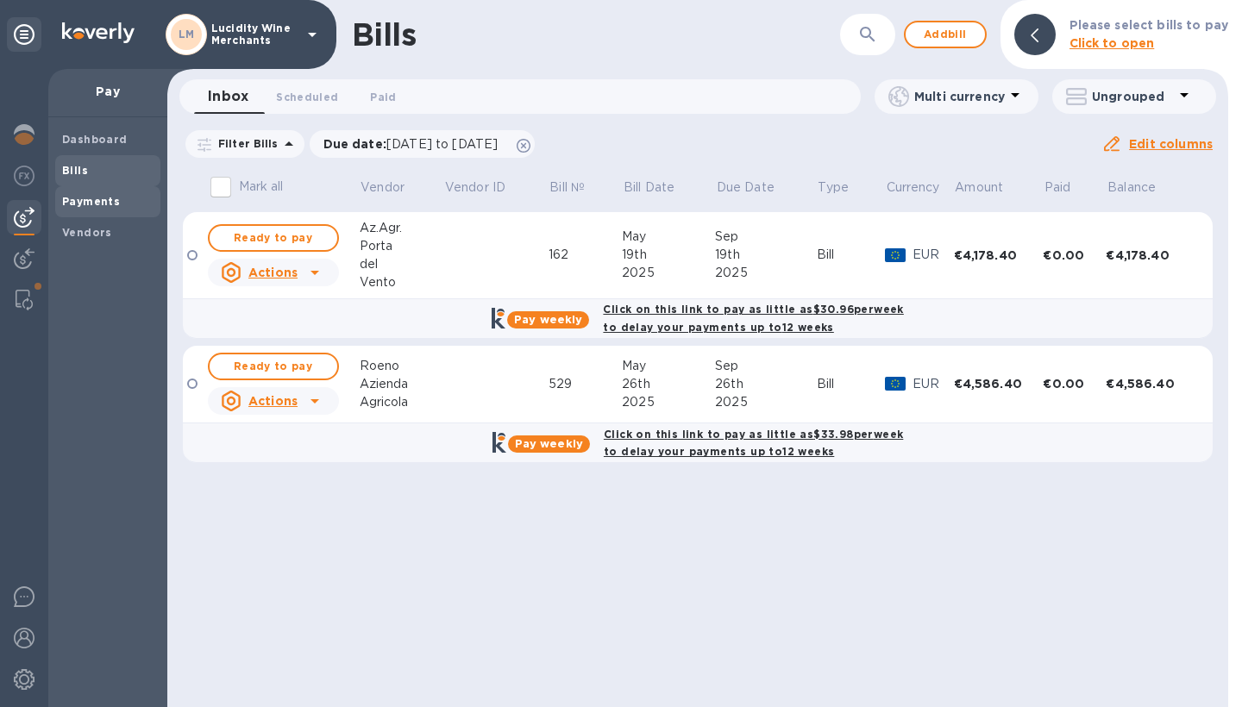
click at [104, 201] on b "Payments" at bounding box center [91, 201] width 58 height 13
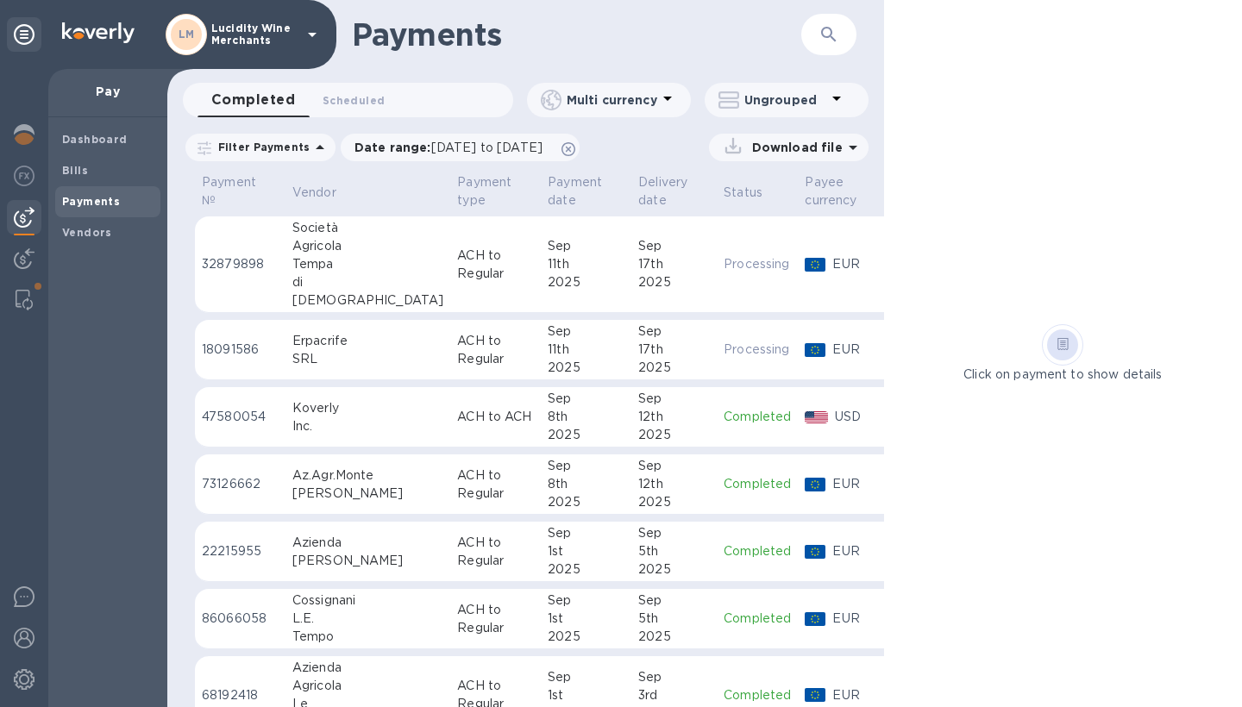
click at [548, 346] on div "11th" at bounding box center [586, 350] width 77 height 18
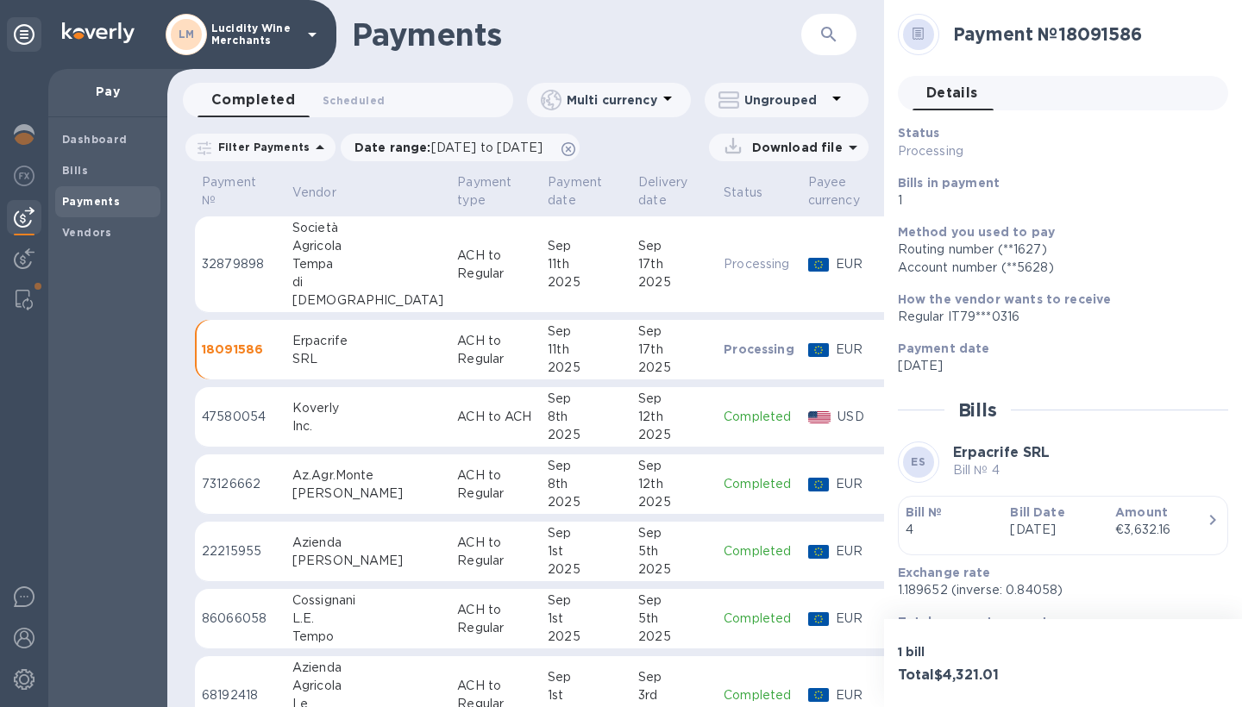
drag, startPoint x: 1151, startPoint y: 34, endPoint x: 1063, endPoint y: 33, distance: 88.0
click at [1063, 33] on h2 "Payment № 18091586" at bounding box center [1083, 34] width 261 height 22
copy h2 "Payment № 18091586"
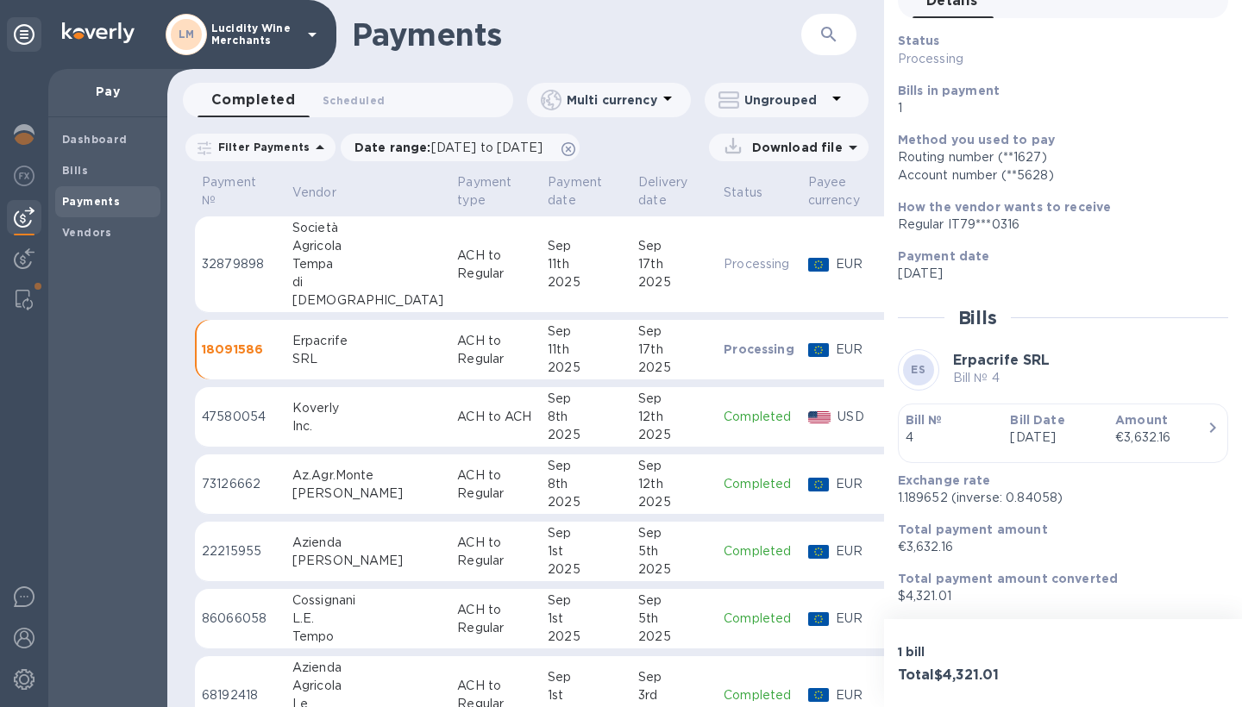
scroll to position [92, 0]
drag, startPoint x: 945, startPoint y: 498, endPoint x: 897, endPoint y: 498, distance: 48.3
click at [898, 498] on p "1.189652 (inverse: 0.84058)" at bounding box center [1056, 498] width 317 height 18
copy p "1.189652"
